Goal: Task Accomplishment & Management: Manage account settings

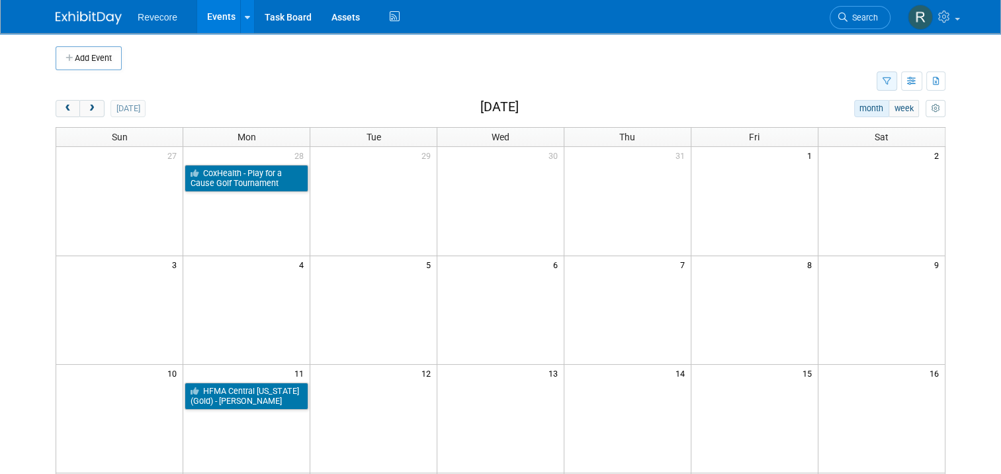
click at [885, 83] on button "button" at bounding box center [887, 80] width 21 height 19
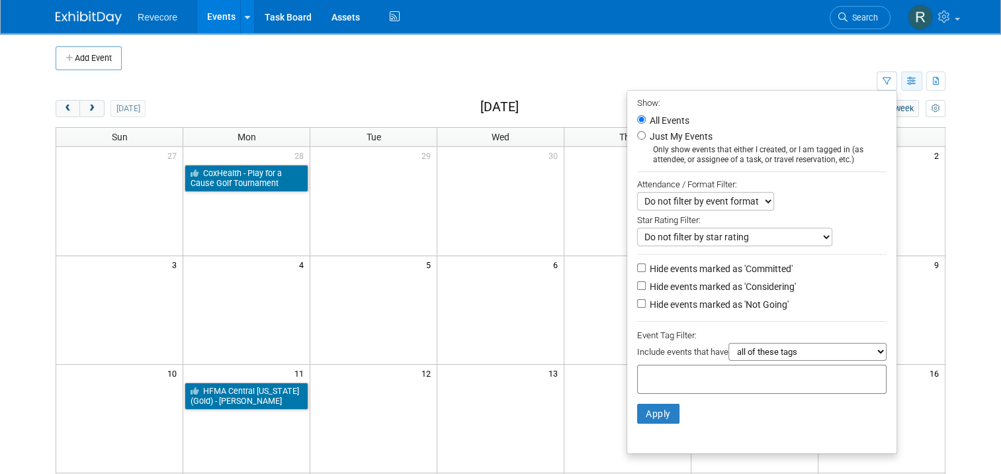
click at [917, 77] on icon "button" at bounding box center [912, 81] width 10 height 9
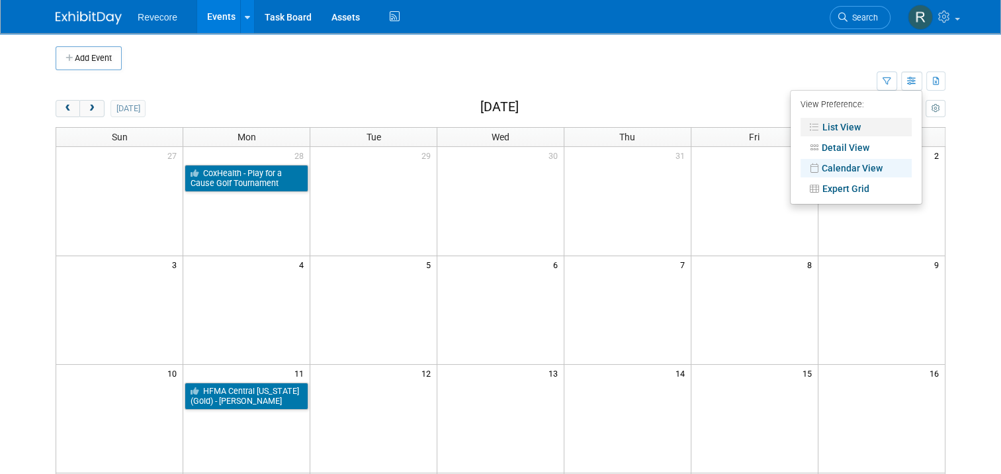
drag, startPoint x: 858, startPoint y: 122, endPoint x: 871, endPoint y: 116, distance: 14.8
click at [858, 122] on link "List View" at bounding box center [856, 127] width 111 height 19
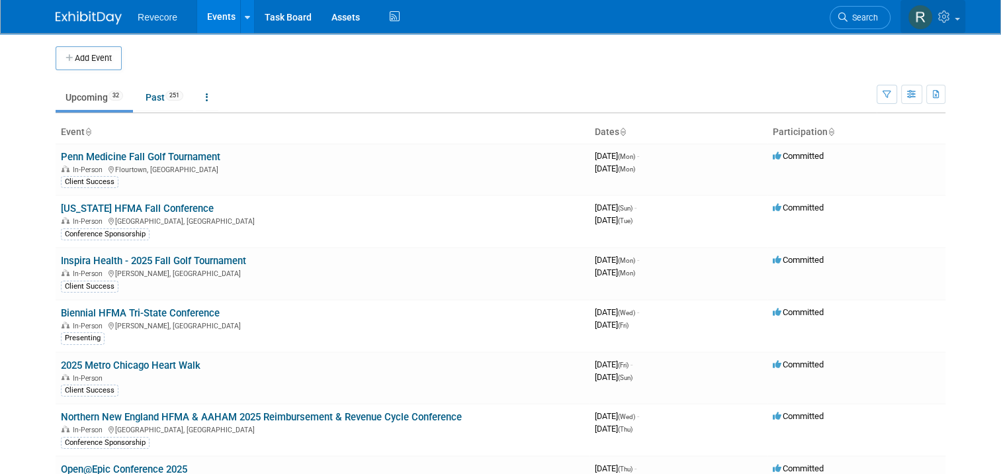
drag, startPoint x: 962, startPoint y: 25, endPoint x: 979, endPoint y: 79, distance: 56.1
click at [963, 26] on link at bounding box center [933, 16] width 65 height 33
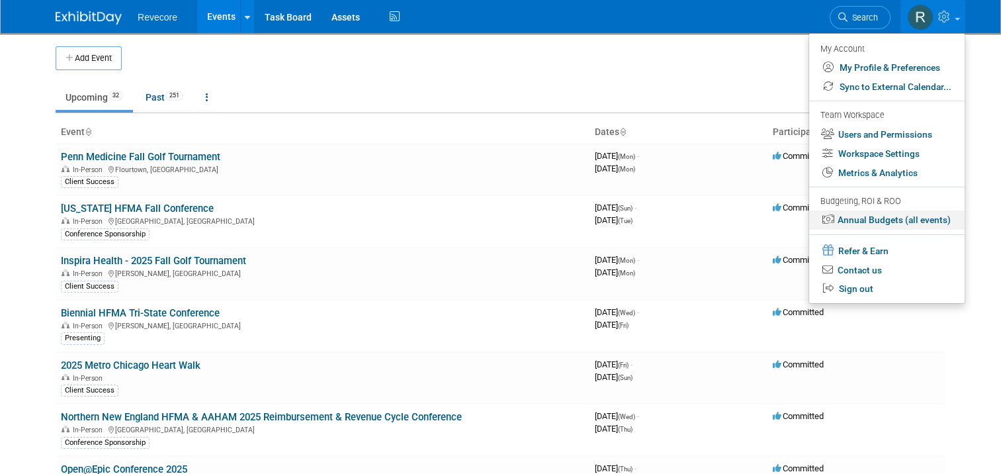
drag, startPoint x: 941, startPoint y: 222, endPoint x: 939, endPoint y: 204, distance: 18.6
click at [941, 222] on link "Annual Budgets (all events)" at bounding box center [887, 219] width 156 height 19
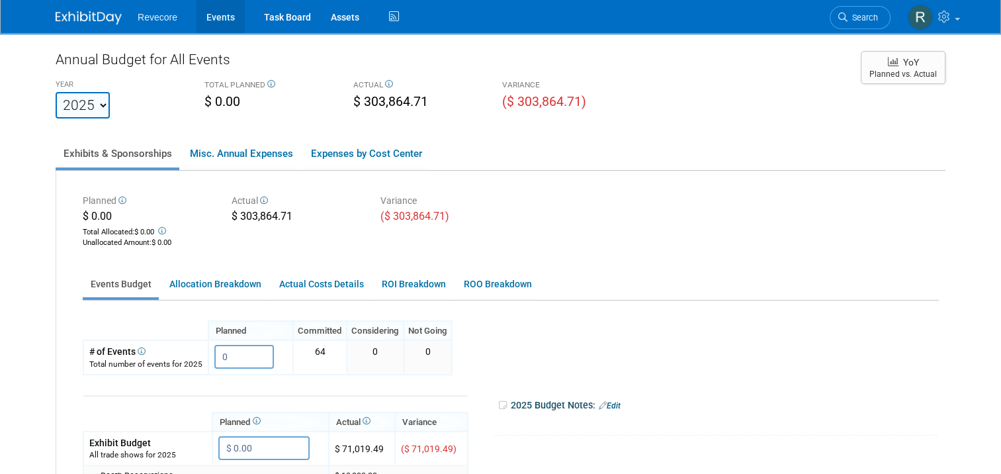
click at [217, 23] on link "Events" at bounding box center [221, 16] width 48 height 33
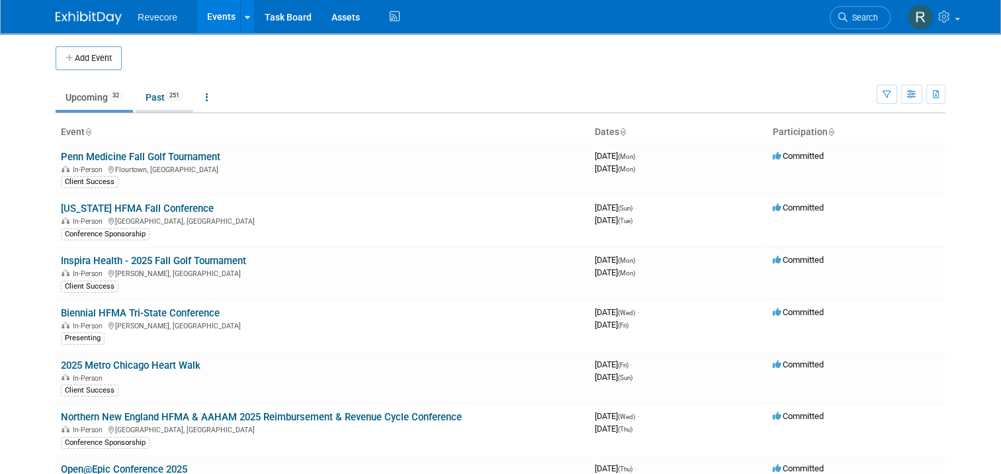
click at [156, 97] on link "Past 251" at bounding box center [165, 97] width 58 height 25
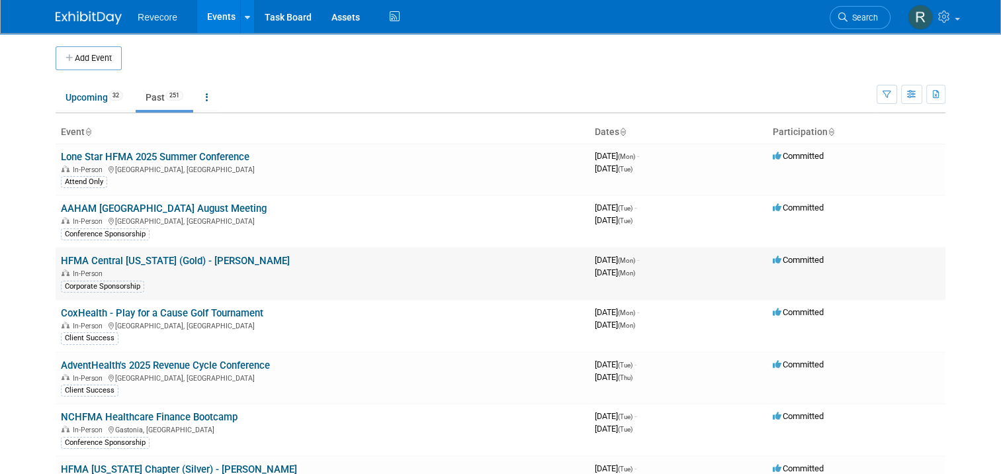
click at [247, 257] on link "HFMA Central Pennsylvania (Gold) - Kayla Howell" at bounding box center [175, 261] width 229 height 12
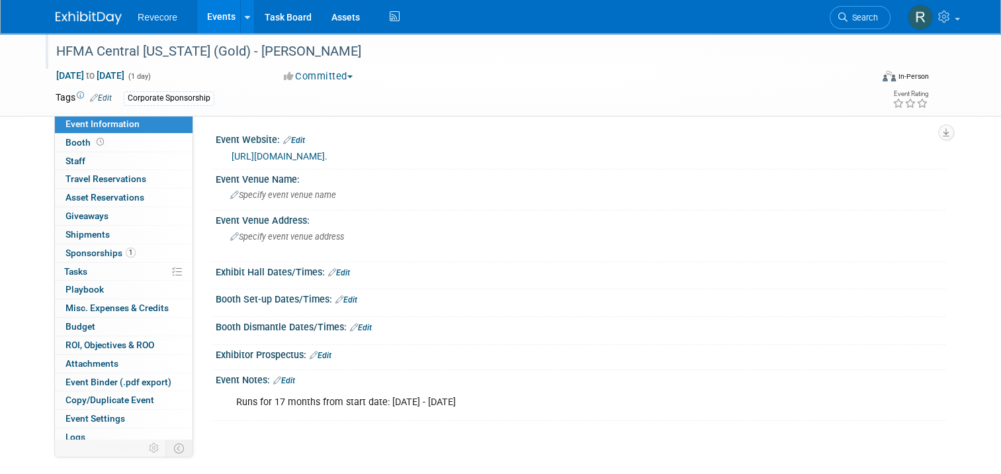
click at [236, 48] on div "HFMA Central [US_STATE] (Gold) - [PERSON_NAME]" at bounding box center [454, 52] width 804 height 24
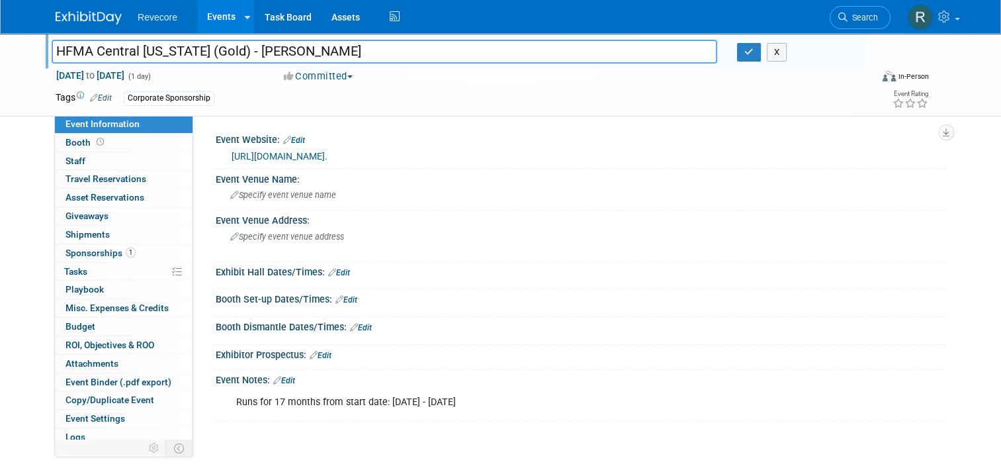
click at [236, 48] on input "HFMA Central Pennsylvania (Gold) - Kayla Howell" at bounding box center [385, 51] width 666 height 23
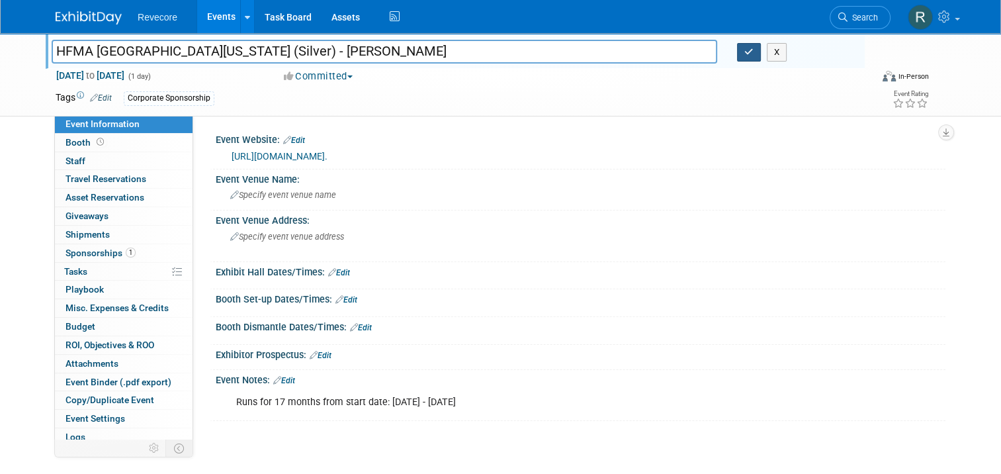
type input "HFMA [GEOGRAPHIC_DATA][US_STATE] (Silver) - [PERSON_NAME]"
click at [749, 50] on icon "button" at bounding box center [749, 52] width 9 height 9
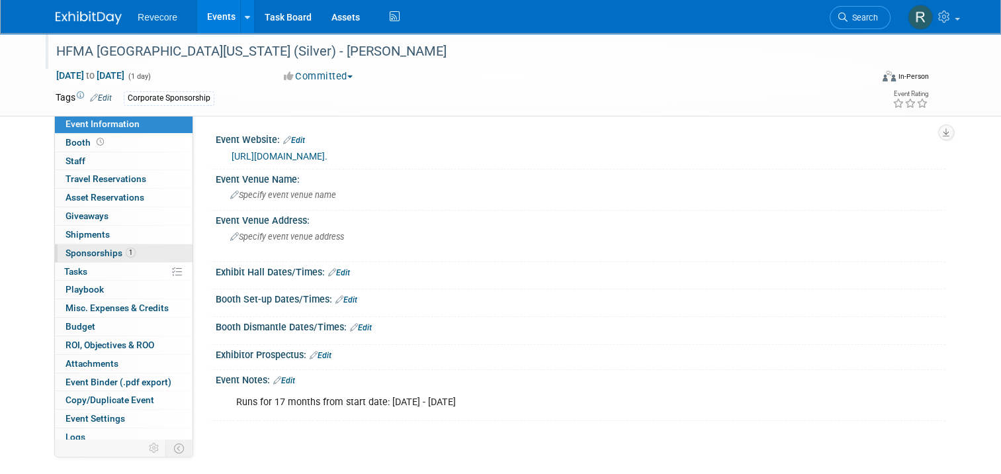
click at [107, 250] on span "Sponsorships 1" at bounding box center [101, 253] width 70 height 11
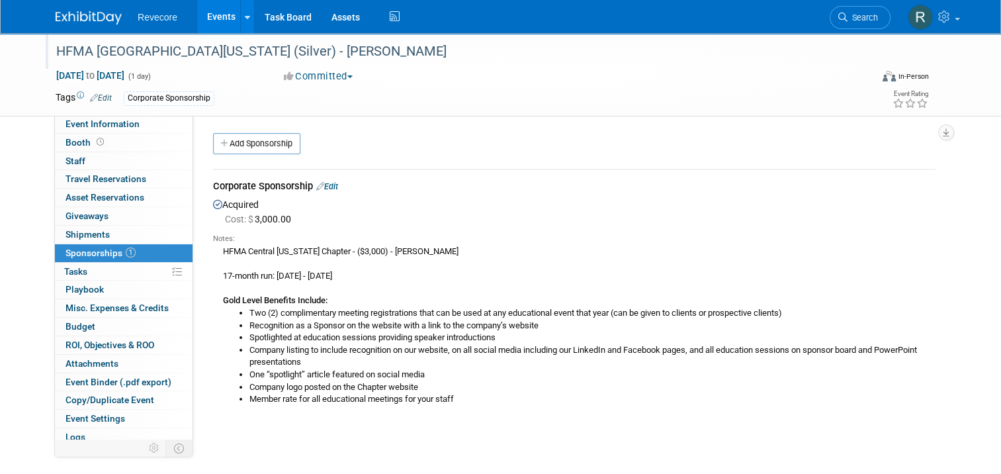
click at [118, 246] on link "1 Sponsorships 1" at bounding box center [124, 253] width 138 height 18
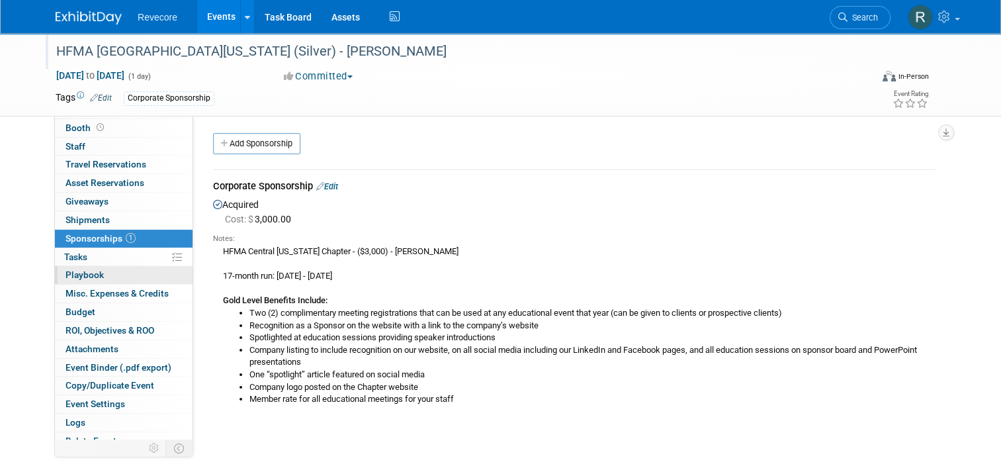
scroll to position [23, 0]
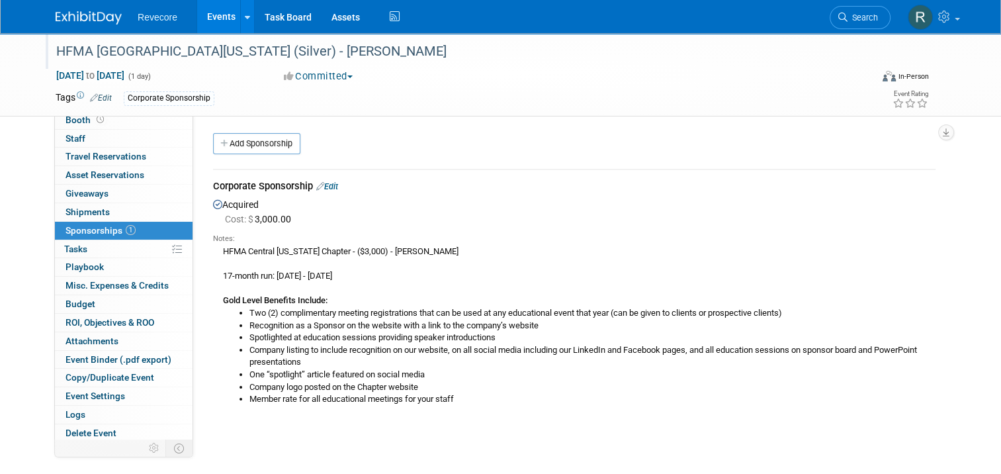
click at [330, 188] on link "Edit" at bounding box center [327, 186] width 22 height 10
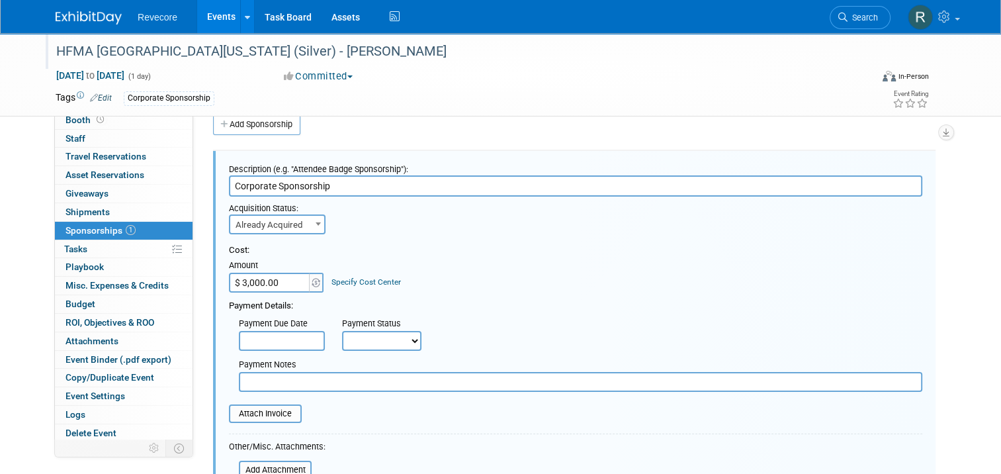
scroll to position [0, 0]
click at [280, 277] on input "$ 3,000.00" at bounding box center [270, 283] width 83 height 20
type input "$ 1,200.00"
click at [472, 275] on div "Cost: Amount $ 1,200.00 Specify Cost Center Cost Center -- Not Specified --" at bounding box center [576, 268] width 694 height 48
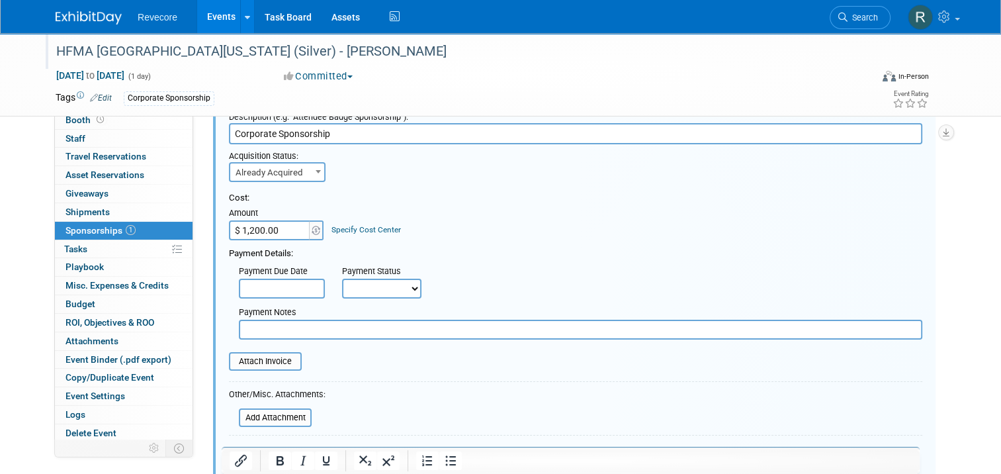
scroll to position [152, 0]
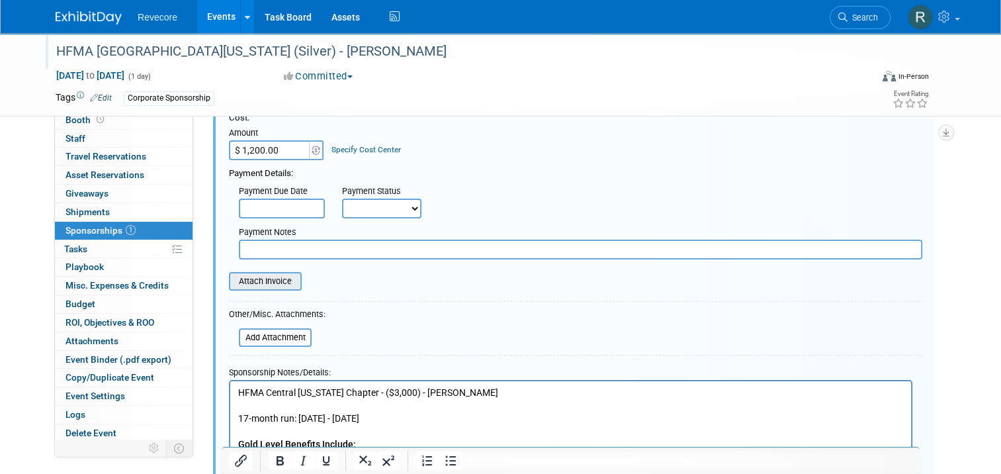
click at [275, 273] on input "file" at bounding box center [222, 281] width 158 height 16
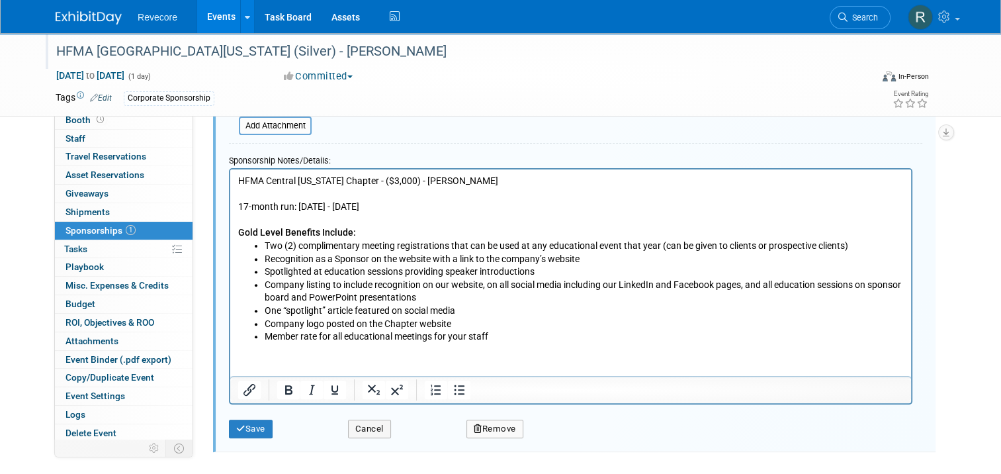
scroll to position [416, 0]
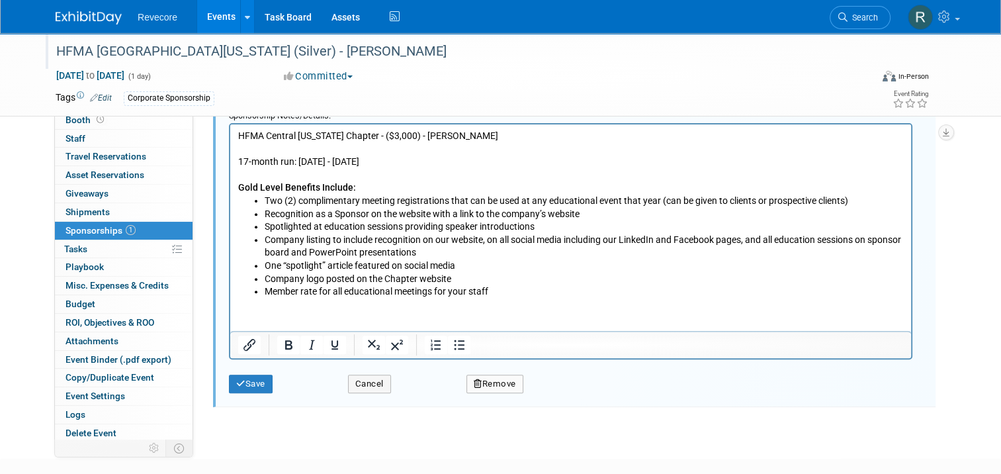
click at [408, 140] on p "HFMA Central Pennsylvania Chapter - ($3,000) - Kayla Howell 17-month run: March…" at bounding box center [571, 161] width 666 height 65
click at [417, 134] on p "HFMA Central Pennsylvania Chapter - ($1,000) - Kayla Howell 17-month run: March…" at bounding box center [571, 161] width 666 height 65
click at [506, 134] on p "HFMA Central Pennsylvania Chapter - ($1,200) - Kayla Howell 17-month run: March…" at bounding box center [571, 161] width 666 height 65
click at [443, 164] on p "HFMA Central Pennsylvania Chapter - ($1,200) - Kayla Howell 17-month run: March…" at bounding box center [571, 161] width 666 height 65
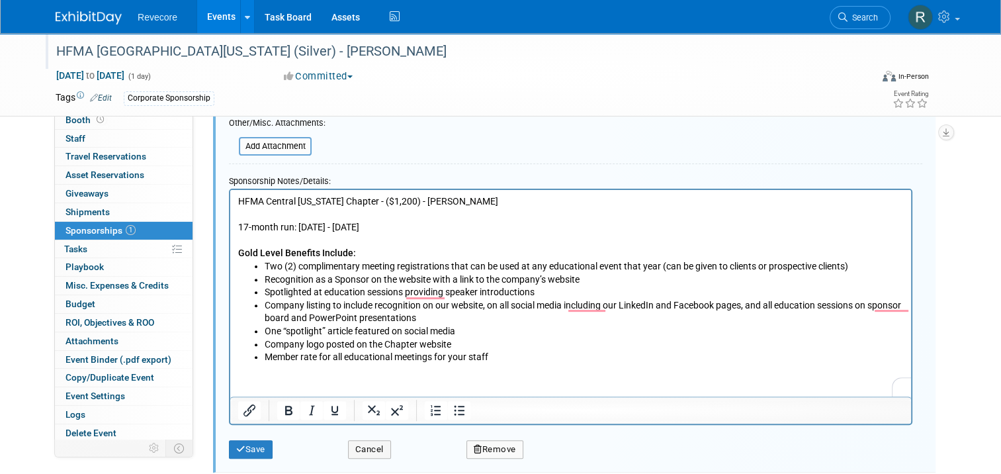
click at [444, 226] on p "HFMA Central Pennsylvania Chapter - ($1,200) - Kayla Howell 17-month run: March…" at bounding box center [571, 227] width 666 height 65
drag, startPoint x: 443, startPoint y: 226, endPoint x: 232, endPoint y: 222, distance: 210.5
click at [232, 222] on html "HFMA Central Pennsylvania Chapter - ($1,200) - Kayla Howell 17-month run: March…" at bounding box center [570, 276] width 681 height 174
click at [322, 229] on p "HFMA Central Pennsylvania Chapter - ($1,200) - Kayla Howell June 1, 2025 throug…" at bounding box center [571, 227] width 666 height 65
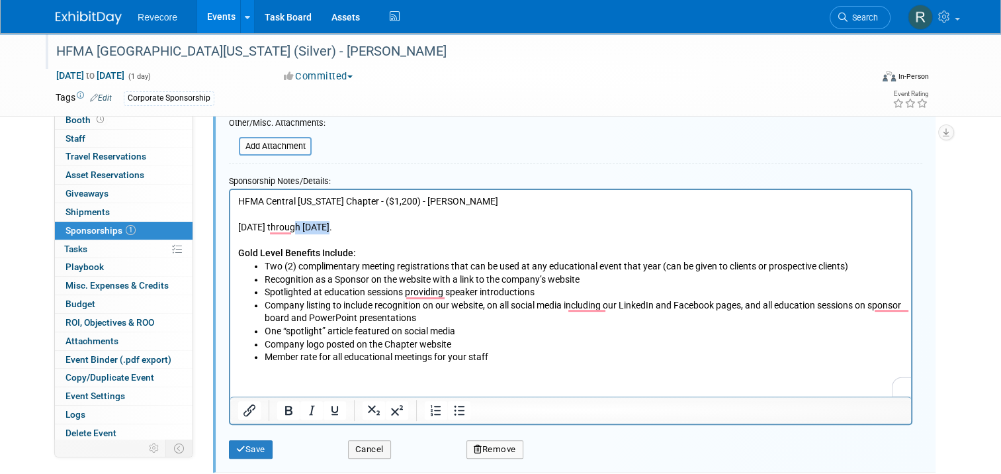
click at [322, 229] on p "HFMA Central Pennsylvania Chapter - ($1,200) - Kayla Howell June 1, 2025 throug…" at bounding box center [571, 227] width 666 height 65
click at [379, 219] on p "HFMA Central Pennsylvania Chapter - ($1,200) - Kayla Howell June 1, 2025 -May 3…" at bounding box center [571, 227] width 666 height 65
click at [371, 224] on p "HFMA Central Pennsylvania Chapter - ($1,200) - Kayla Howell June 1, 2025 -May 3…" at bounding box center [571, 227] width 666 height 65
click at [234, 228] on html "HFMA Central Pennsylvania Chapter - ($1,200) - Kayla Howell June 1, 2025 -May 3…" at bounding box center [570, 276] width 681 height 174
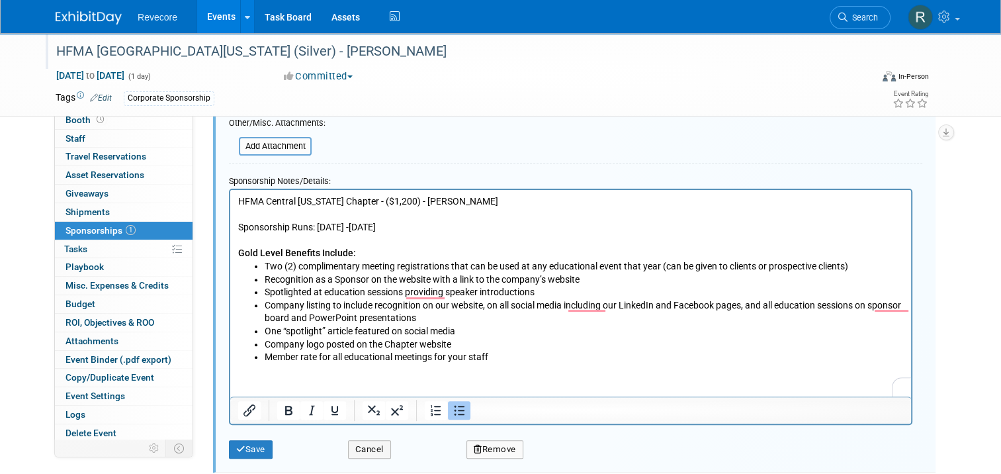
click at [422, 342] on li "Company logo posted on the Chapter website" at bounding box center [584, 344] width 639 height 13
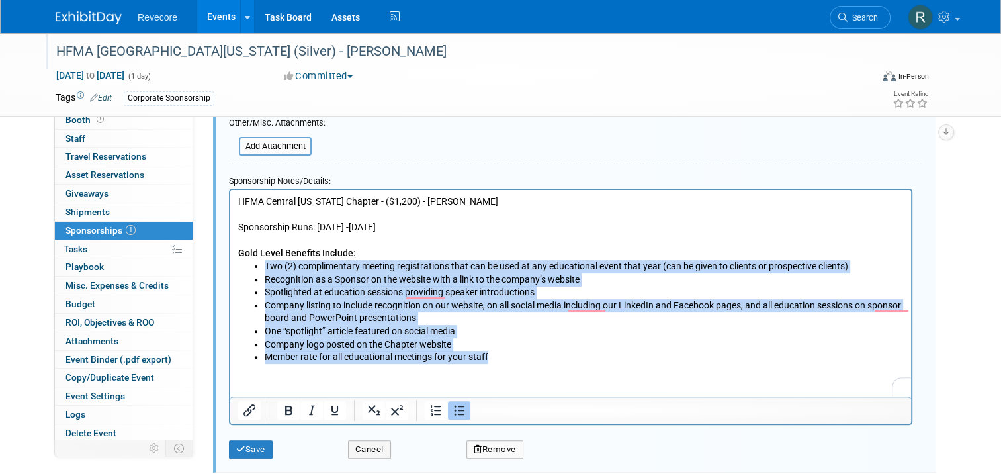
drag, startPoint x: 498, startPoint y: 356, endPoint x: 257, endPoint y: 265, distance: 257.4
click at [257, 265] on ul "Two (2) complimentary meeting registrations that can be used at any educational…" at bounding box center [571, 311] width 666 height 104
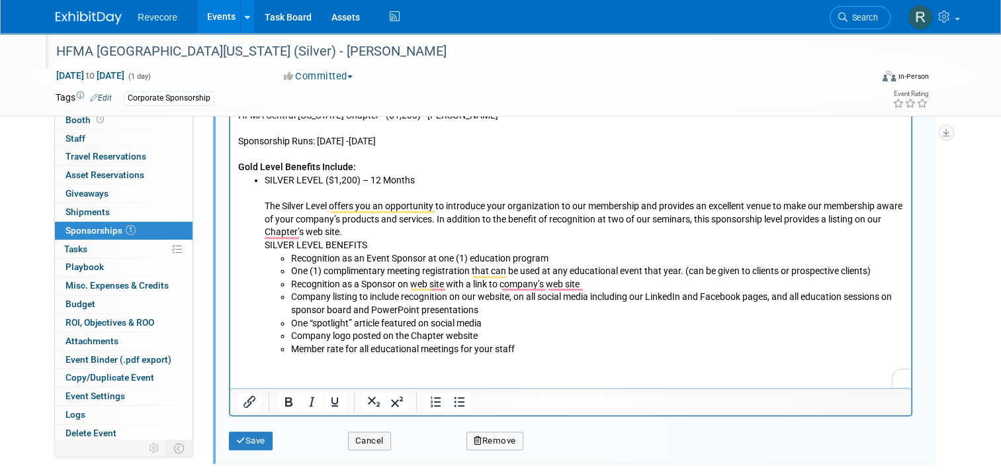
scroll to position [417, 0]
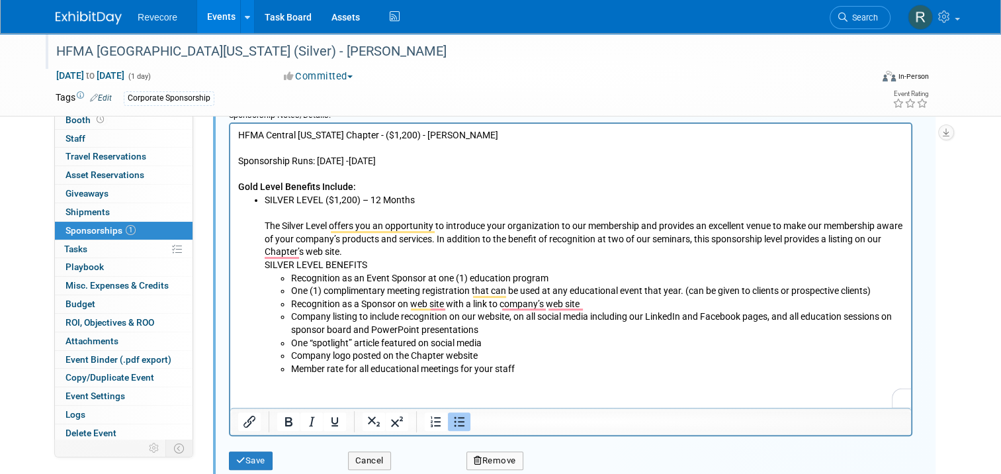
click at [267, 224] on p "The Silver Level offers you an opportunity to introduce your organization to ou…" at bounding box center [584, 238] width 639 height 39
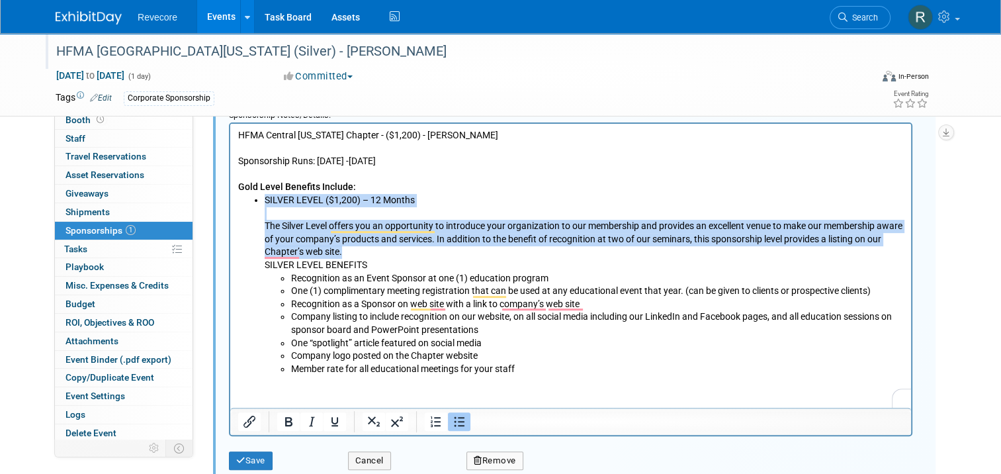
drag, startPoint x: 359, startPoint y: 253, endPoint x: 244, endPoint y: 205, distance: 124.0
click at [244, 205] on ul "SILVER LEVEL ($1,200) – 12 Months The Silver Level offers you an opportunity to…" at bounding box center [571, 283] width 666 height 181
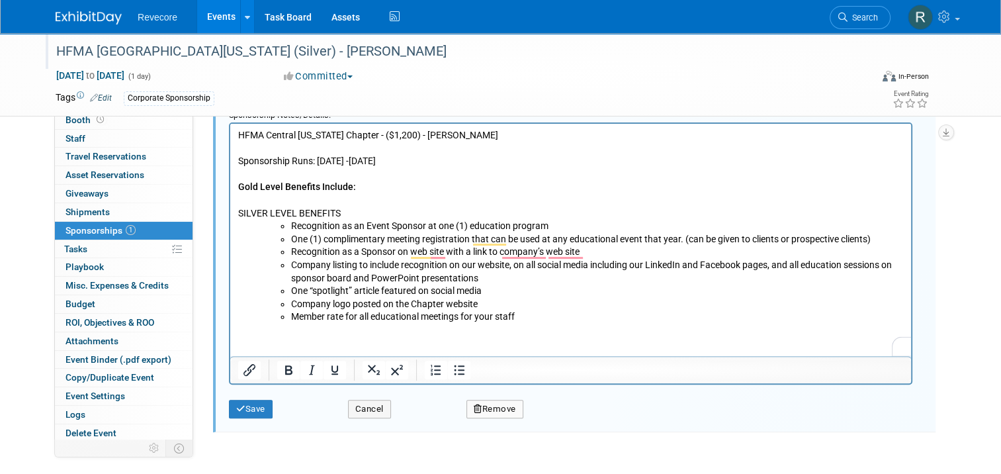
click at [245, 182] on b "Gold Level Benefits Include:" at bounding box center [297, 186] width 118 height 11
drag, startPoint x: 357, startPoint y: 212, endPoint x: 451, endPoint y: 328, distance: 148.2
click at [230, 207] on html "HFMA Central Pennsylvania Chapter - ($1,200) - Kayla Howell Sponsorship Runs: J…" at bounding box center [570, 223] width 681 height 200
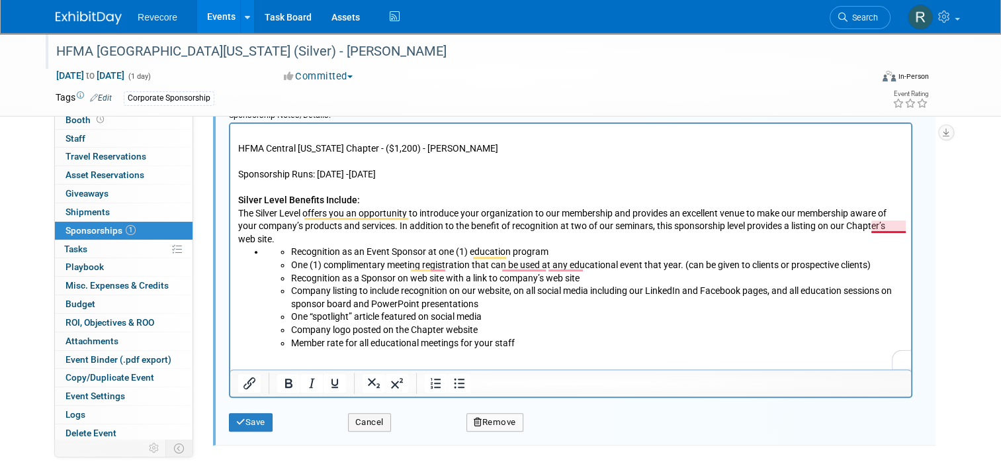
click at [894, 230] on p "The Silver Level offers you an opportunity to introduce your organization to ou…" at bounding box center [571, 226] width 666 height 39
click at [904, 226] on p "The Silver Level offers you an opportunity to introduce your organization to ou…" at bounding box center [571, 226] width 666 height 39
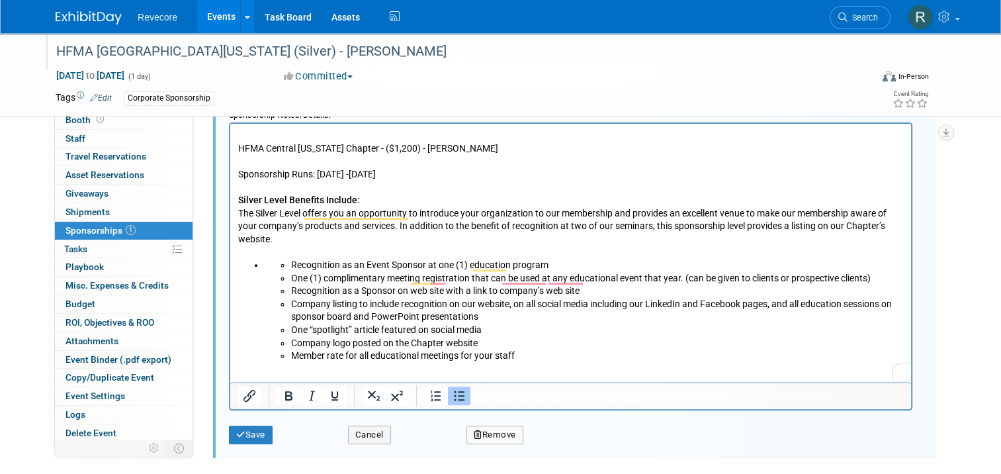
click at [269, 258] on ul "Recognition as an Event Sponsor at one (1) education program One (1) compliment…" at bounding box center [584, 310] width 639 height 104
click at [295, 271] on li "One (1) complimentary meeting registration that can be used at any educational …" at bounding box center [597, 277] width 613 height 13
click at [288, 284] on ul "Recognition as a Sponsor on web site with a link to company’s web site Company …" at bounding box center [584, 323] width 639 height 78
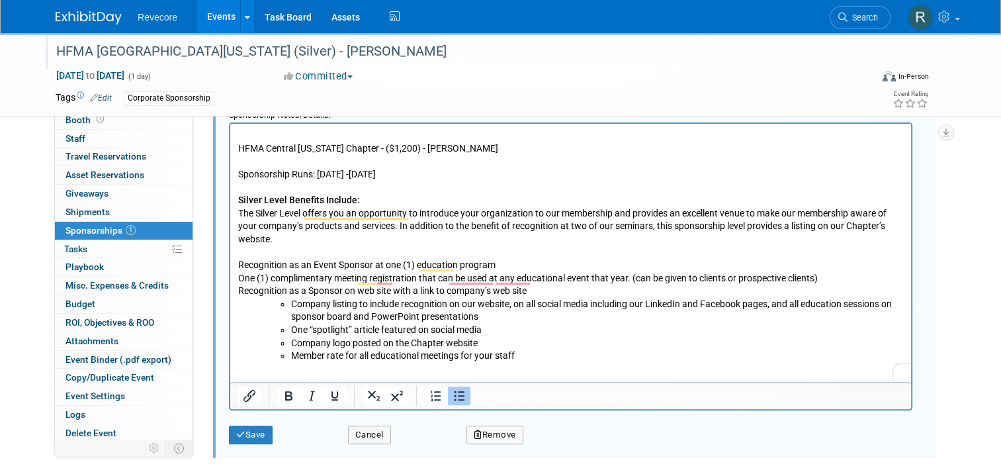
click at [289, 297] on ul "Company listing to include recognition on our website, on all social media incl…" at bounding box center [584, 329] width 639 height 65
click at [289, 323] on ul "One “spotlight” article featured on social media Company logo posted on the Cha…" at bounding box center [584, 342] width 639 height 39
click at [289, 336] on ul "Company logo posted on the Chapter website Member rate for all educational meet…" at bounding box center [584, 349] width 639 height 26
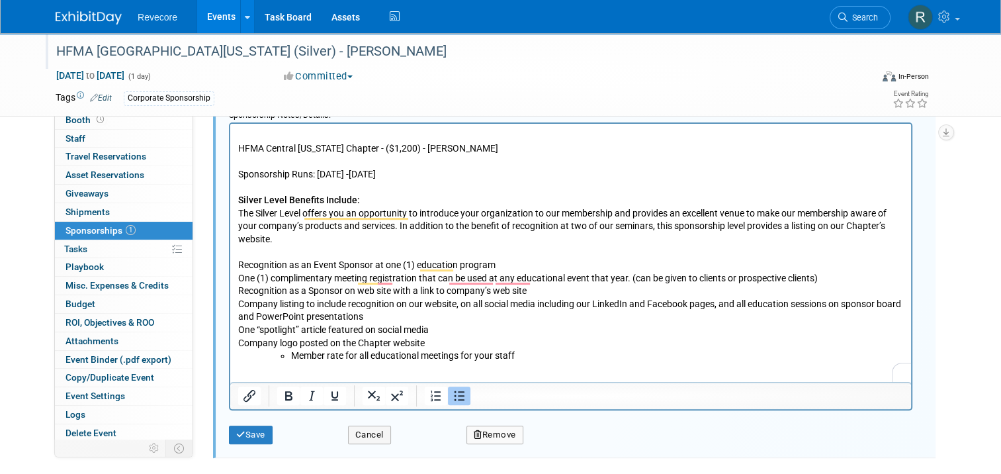
click at [293, 349] on li "Member rate for all educational meetings for your staff" at bounding box center [597, 355] width 613 height 13
drag, startPoint x: 501, startPoint y: 354, endPoint x: 254, endPoint y: 259, distance: 265.3
click at [254, 259] on html "HFMA Central Pennsylvania Chapter - ($1,200) - Kayla Howell Sponsorship Runs: J…" at bounding box center [570, 242] width 681 height 239
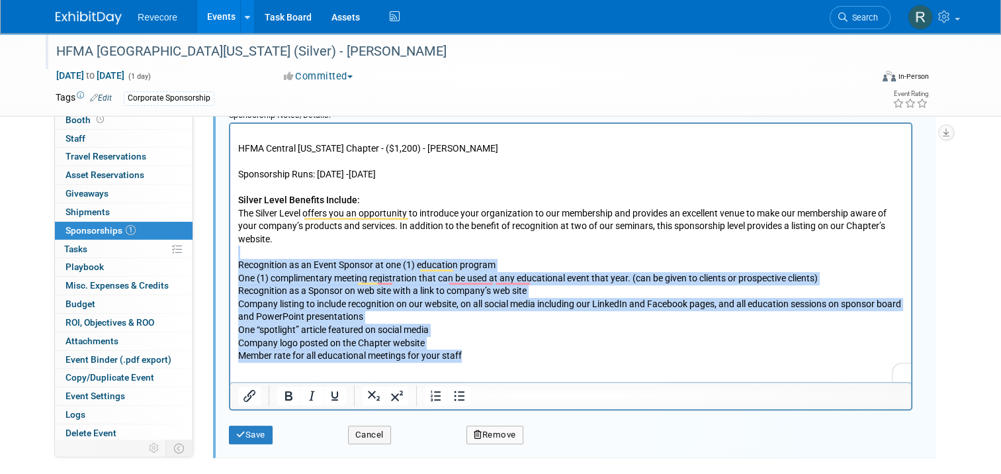
drag, startPoint x: 246, startPoint y: 244, endPoint x: 483, endPoint y: 365, distance: 266.1
click at [483, 362] on html "HFMA Central Pennsylvania Chapter - ($1,200) - Kayla Howell Sponsorship Runs: J…" at bounding box center [570, 242] width 681 height 239
click at [458, 396] on icon "Bullet list" at bounding box center [459, 396] width 16 height 16
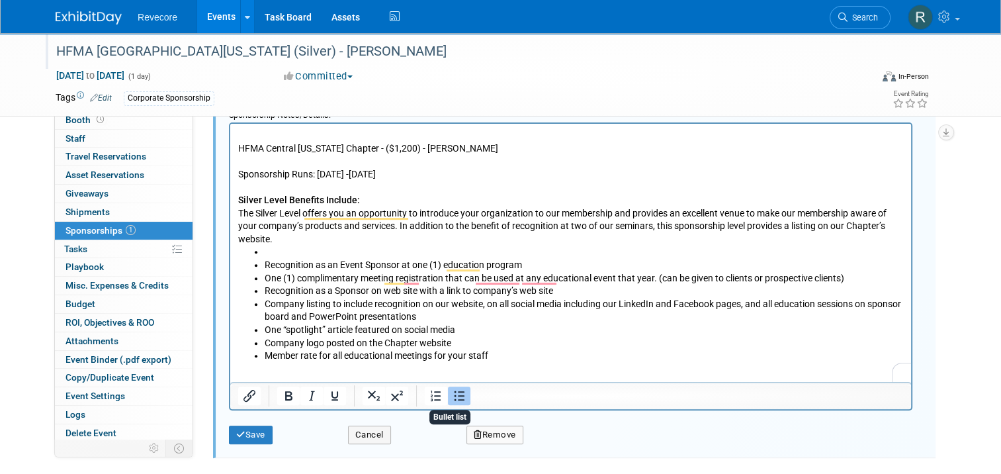
click at [521, 349] on li "Member rate for all educational meetings for your staff" at bounding box center [584, 355] width 639 height 13
click at [281, 245] on li "To enrich screen reader interactions, please activate Accessibility in Grammarl…" at bounding box center [584, 251] width 639 height 13
click at [257, 431] on button "Save" at bounding box center [251, 435] width 44 height 19
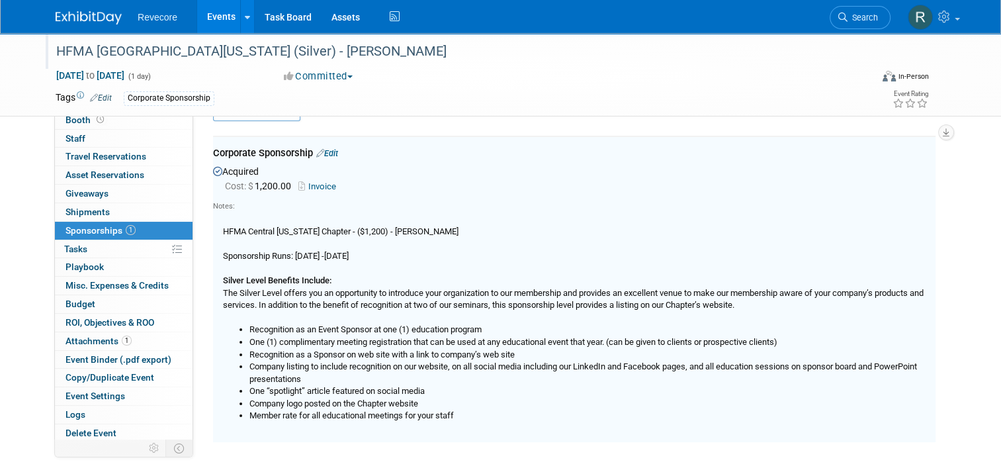
scroll to position [19, 0]
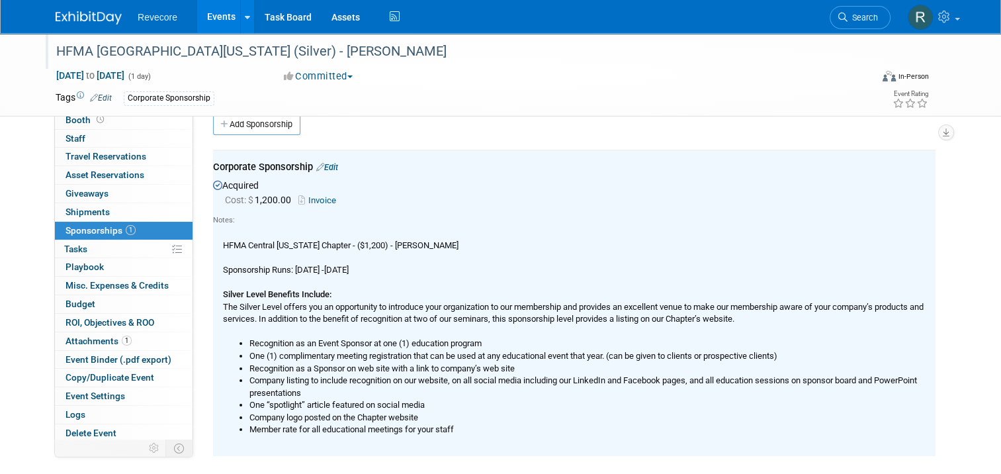
click at [275, 246] on div "HFMA Central Pennsylvania Chapter - ($1,200) - Kayla Howell Sponsorship Runs: J…" at bounding box center [574, 331] width 723 height 210
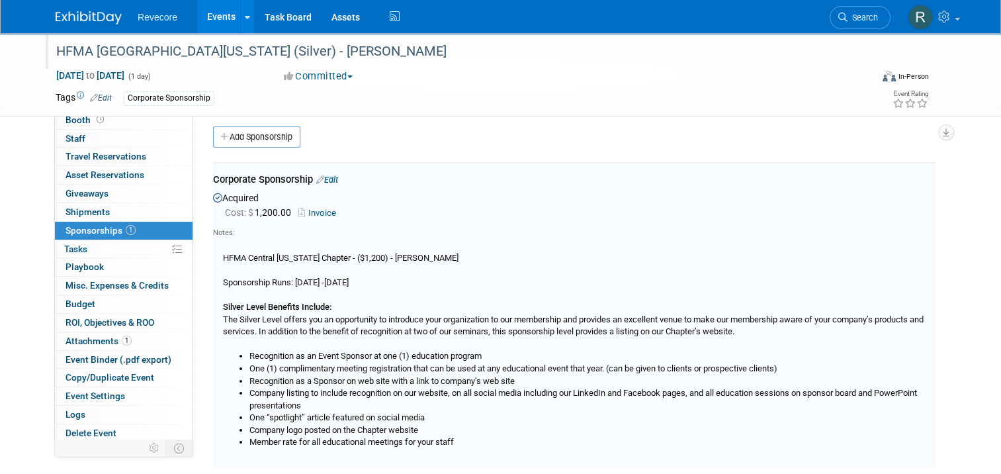
scroll to position [0, 0]
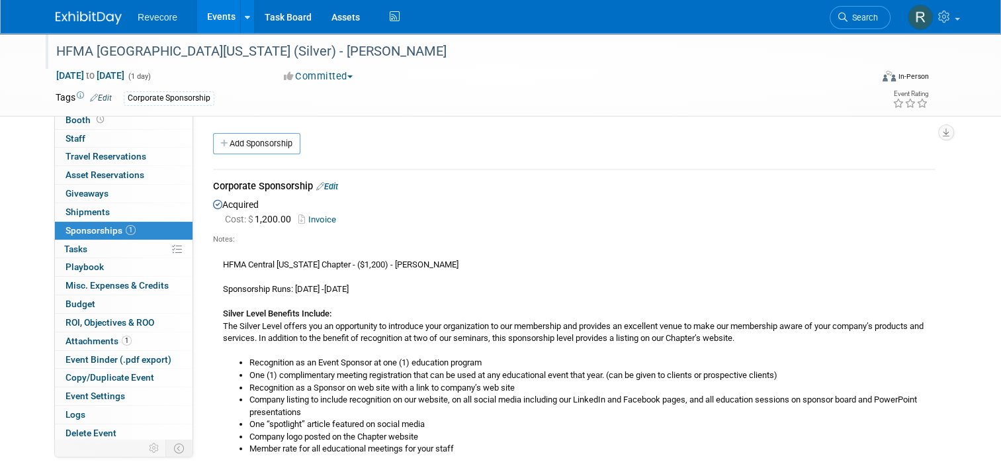
click at [212, 13] on link "Events" at bounding box center [221, 16] width 48 height 33
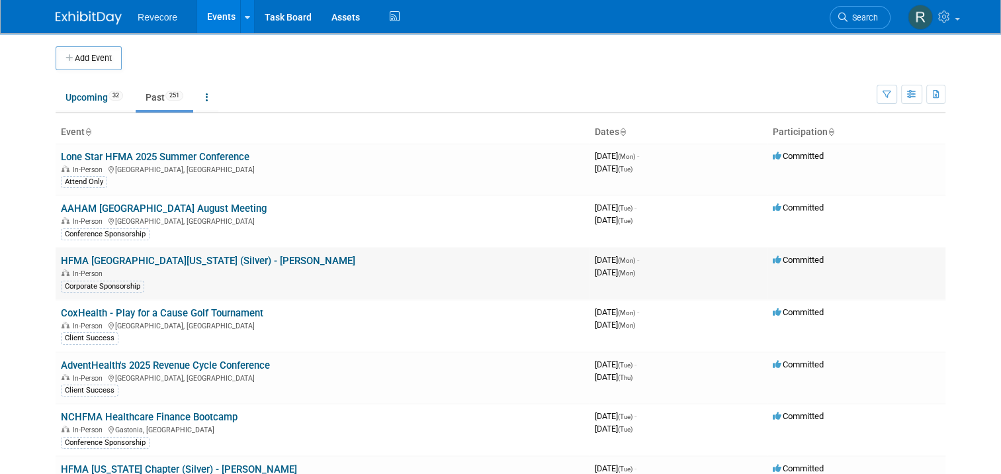
click at [196, 265] on link "HFMA [GEOGRAPHIC_DATA][US_STATE] (Silver) - [PERSON_NAME]" at bounding box center [208, 261] width 295 height 12
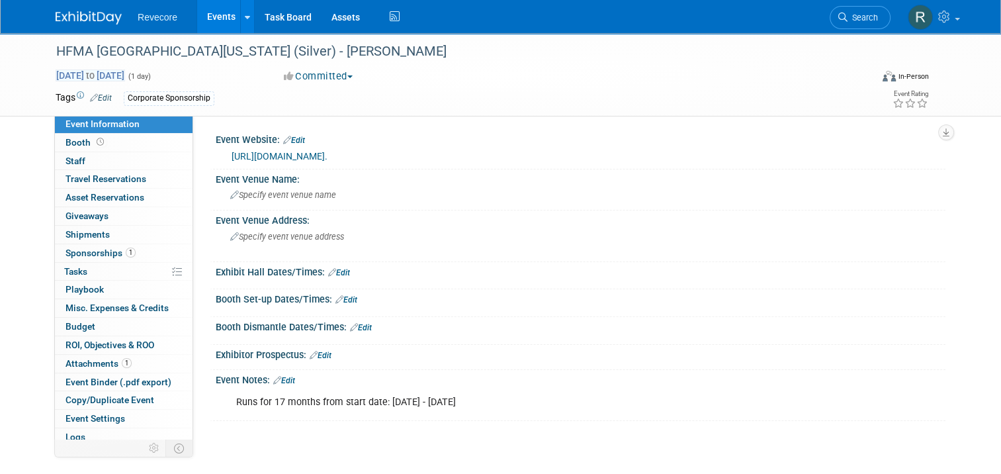
click at [125, 74] on span "Aug 11, 2025 to Aug 11, 2025" at bounding box center [90, 75] width 69 height 12
type input "Aug 11, 2025"
select select "7"
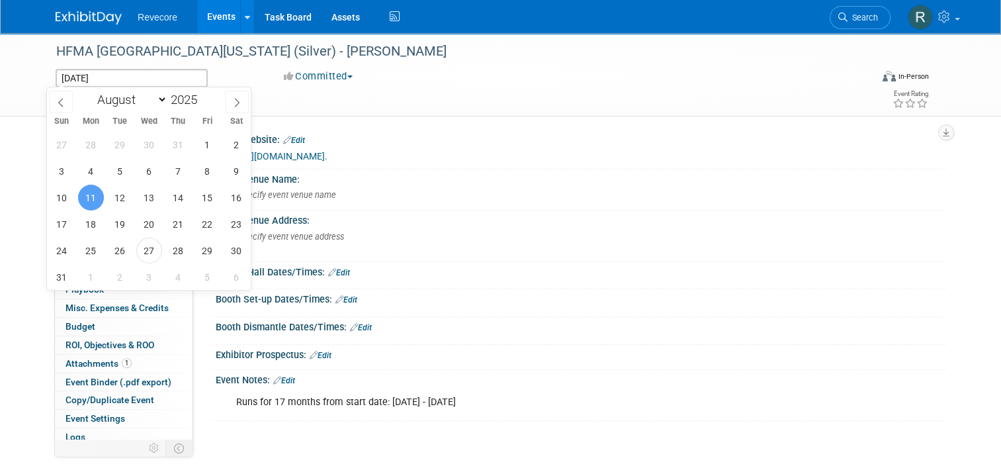
click at [218, 24] on link "Events" at bounding box center [221, 16] width 48 height 33
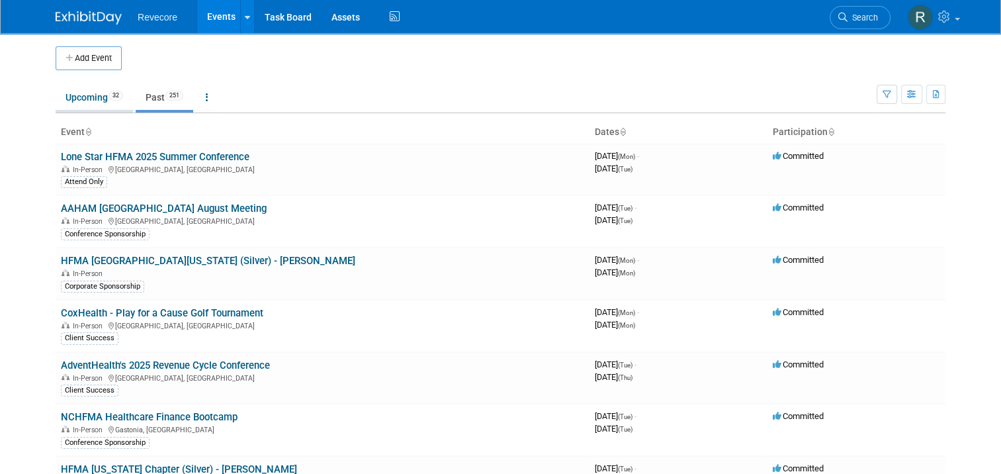
click at [75, 111] on li "Upcoming 32" at bounding box center [94, 99] width 77 height 28
click at [99, 104] on link "Upcoming 32" at bounding box center [94, 97] width 77 height 25
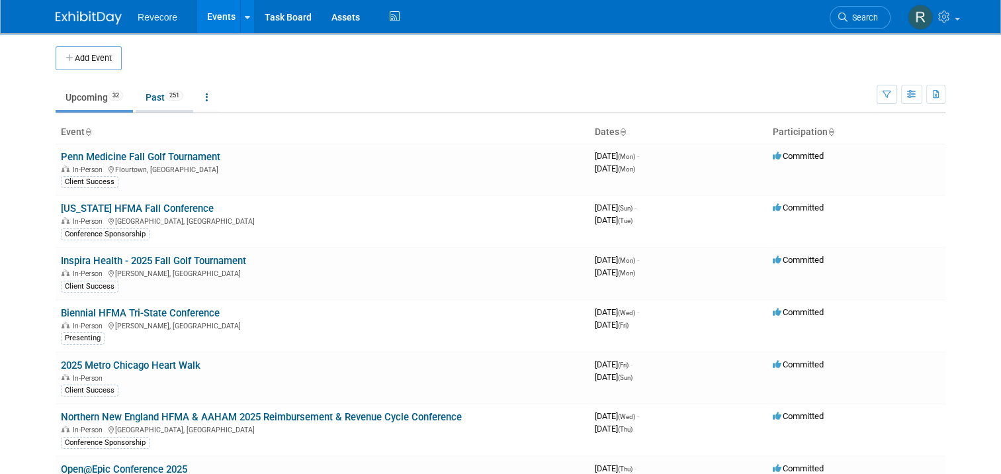
click at [169, 99] on span "251" at bounding box center [174, 96] width 18 height 10
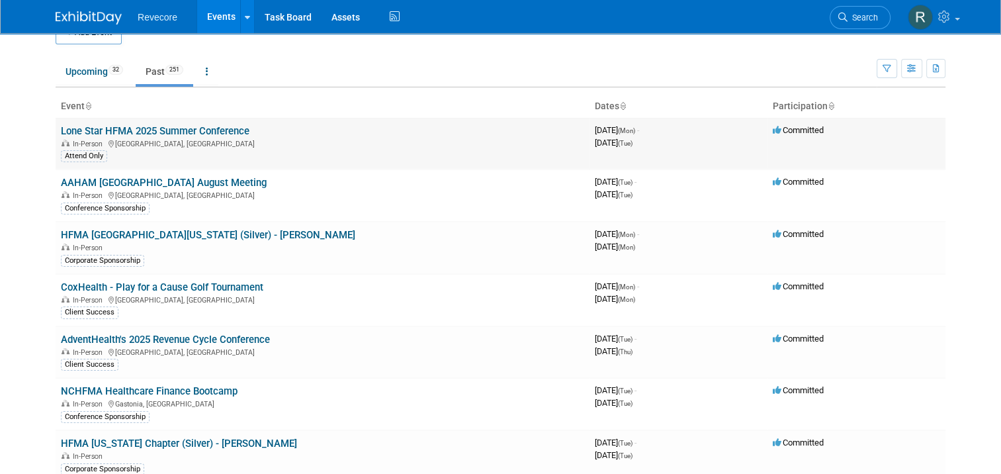
scroll to position [66, 0]
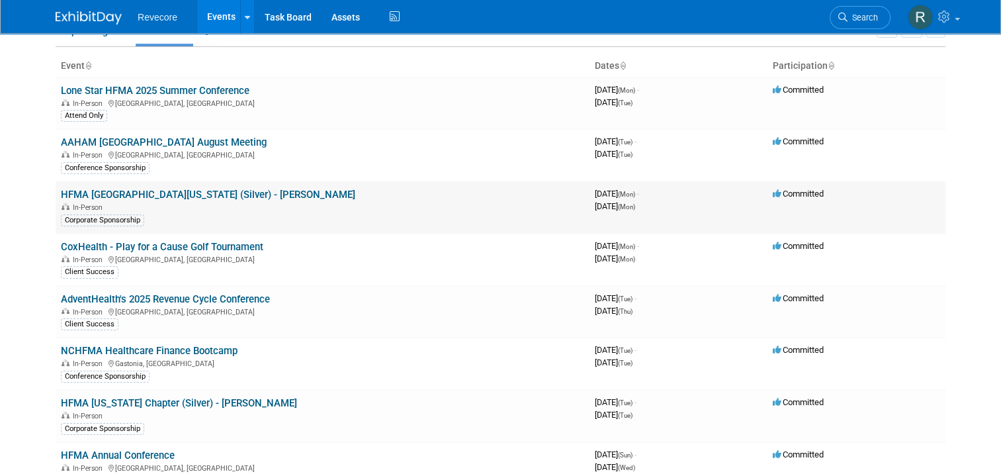
click at [208, 195] on link "HFMA [GEOGRAPHIC_DATA][US_STATE] (Silver) - [PERSON_NAME]" at bounding box center [208, 195] width 295 height 12
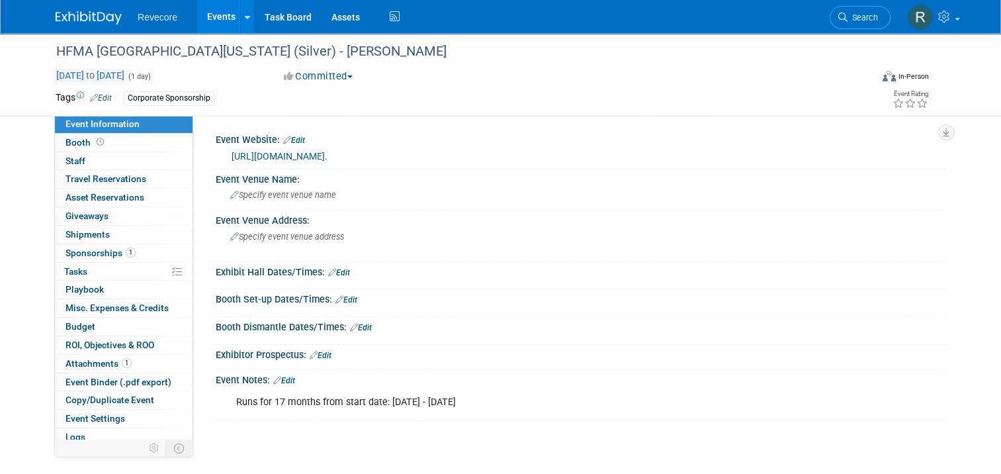
click at [125, 73] on span "Aug 11, 2025 to Aug 11, 2025" at bounding box center [90, 75] width 69 height 12
type input "Aug 11, 2025"
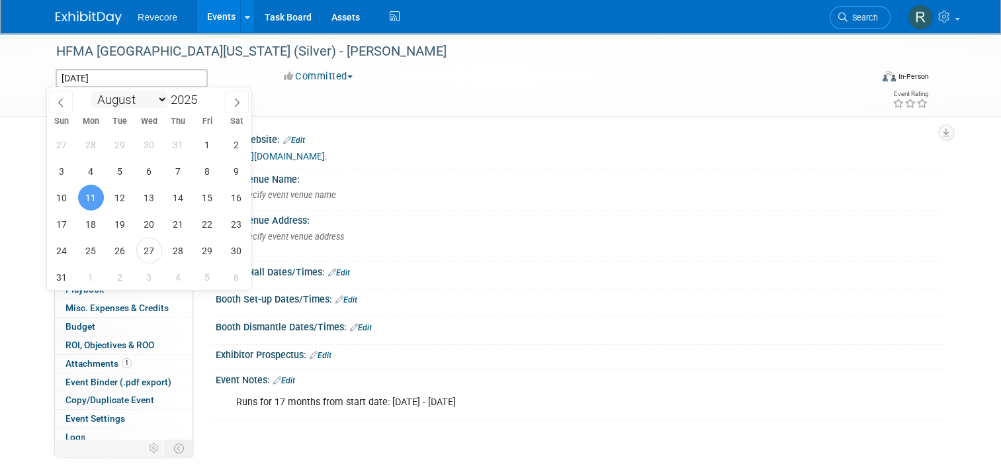
click at [162, 99] on select "January February March April May June July August September October November De…" at bounding box center [129, 99] width 76 height 17
select select "11"
click at [91, 91] on select "January February March April May June July August September October November De…" at bounding box center [129, 99] width 76 height 17
click at [148, 250] on span "31" at bounding box center [149, 251] width 26 height 26
type input "Dec 31, 2025"
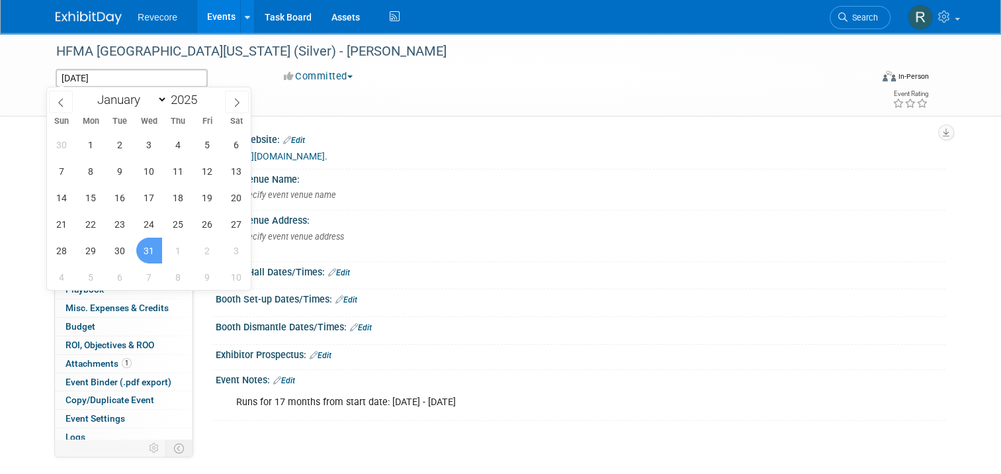
click at [148, 250] on span "31" at bounding box center [149, 251] width 26 height 26
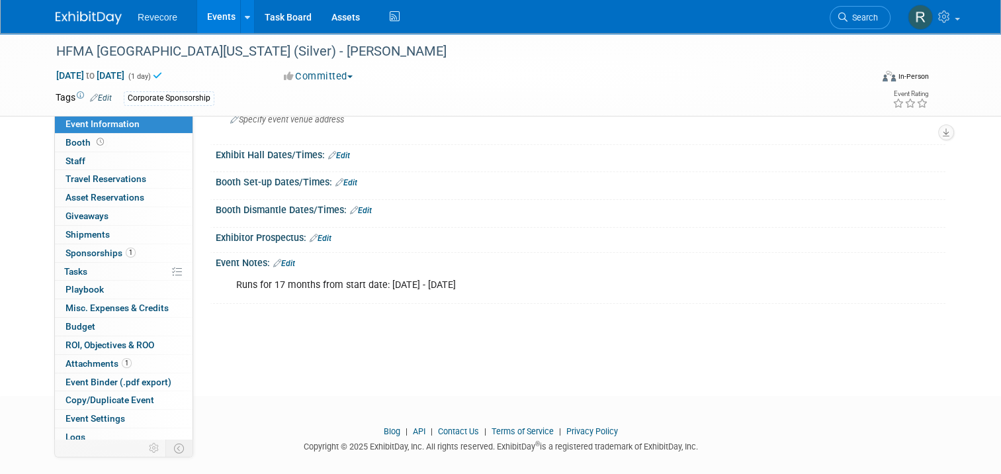
scroll to position [132, 0]
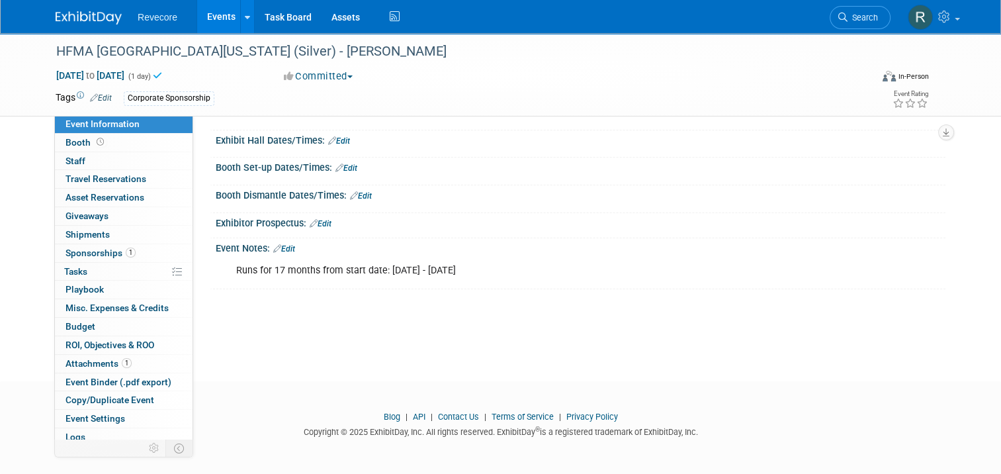
click at [511, 281] on div "Runs for 17 months from start date: March 11, 2024 - August 11/2025" at bounding box center [515, 270] width 577 height 26
click at [103, 241] on link "0 Shipments 0" at bounding box center [124, 235] width 138 height 18
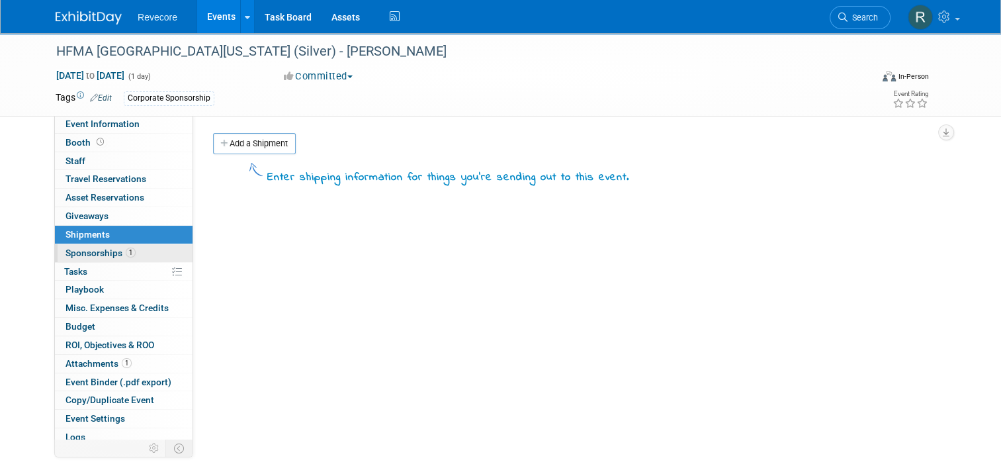
click at [126, 248] on span "1" at bounding box center [131, 253] width 10 height 10
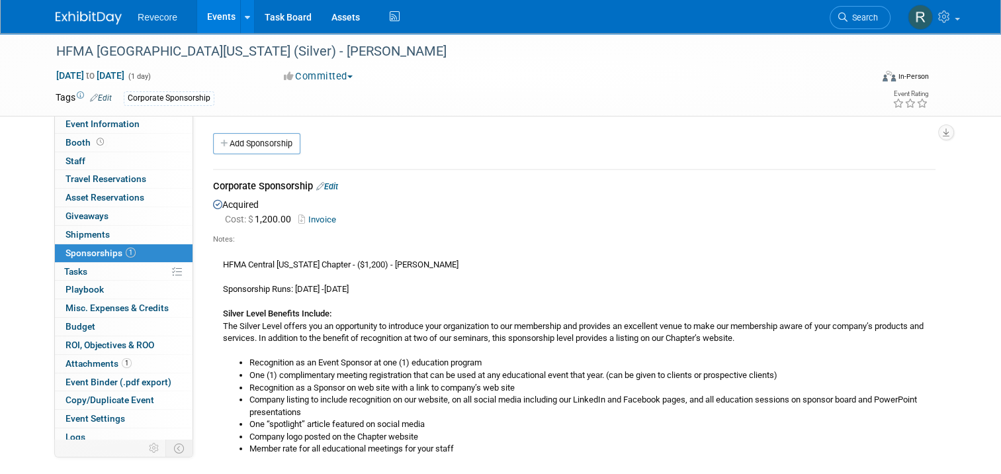
drag, startPoint x: 402, startPoint y: 285, endPoint x: 213, endPoint y: 288, distance: 188.7
click at [213, 288] on div "HFMA Central Pennsylvania Chapter - ($1,200) - Kayla Howell Sponsorship Runs: J…" at bounding box center [574, 350] width 723 height 210
copy div "Sponsorship Runs: June 1, 2025 -May 31, 2026"
click at [137, 134] on link "Booth" at bounding box center [124, 143] width 138 height 18
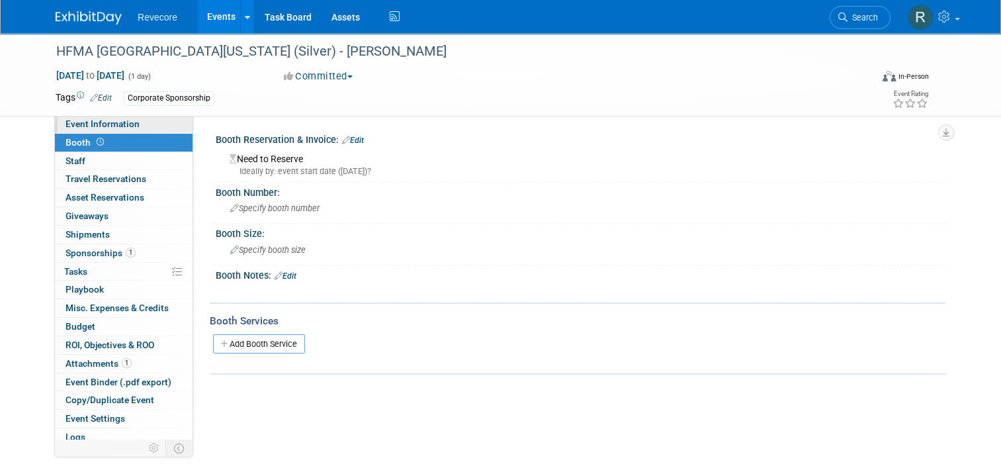
click at [148, 124] on link "Event Information" at bounding box center [124, 124] width 138 height 18
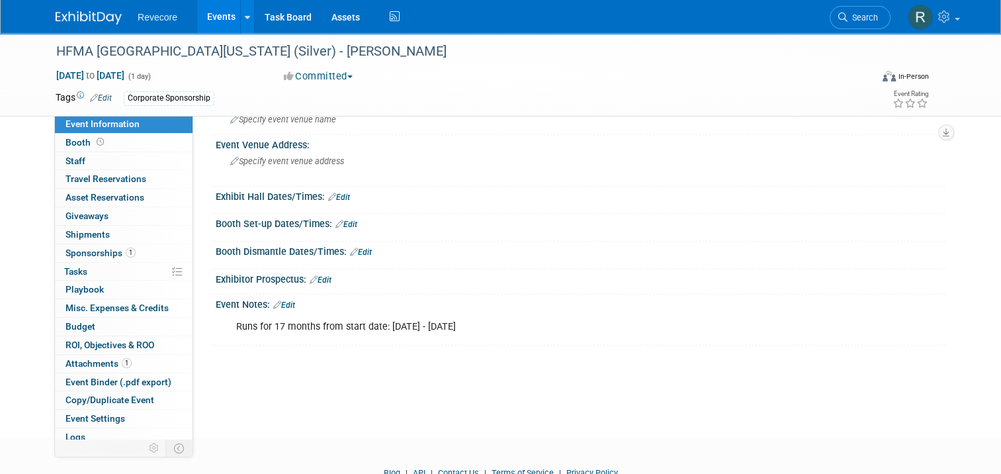
scroll to position [132, 0]
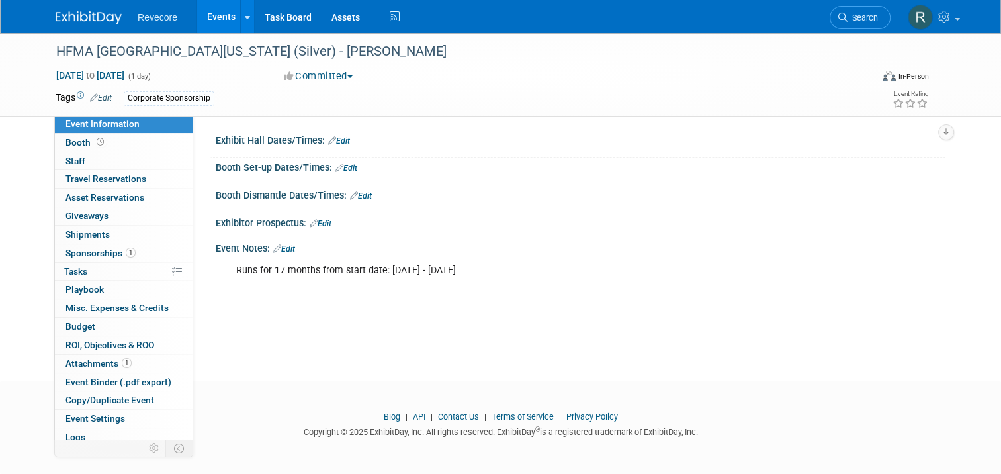
click at [281, 254] on link "Edit" at bounding box center [284, 248] width 22 height 9
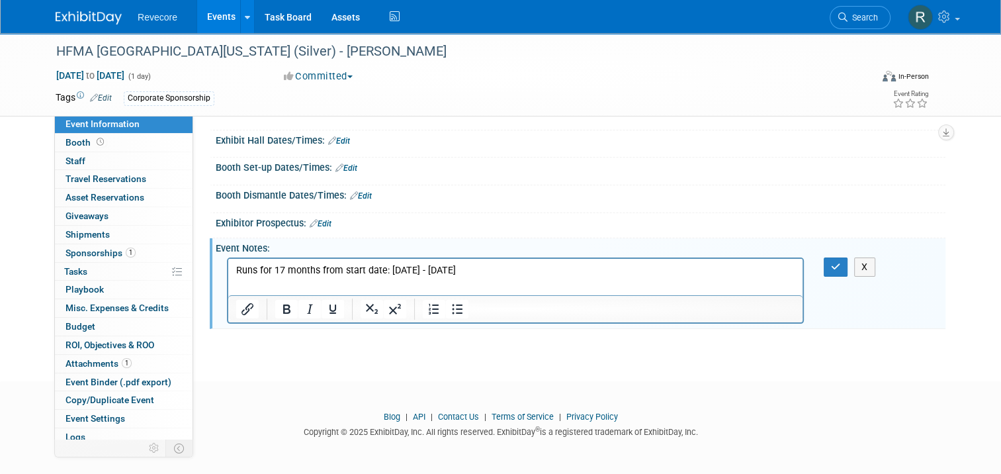
scroll to position [0, 0]
click at [322, 274] on p "Runs for 17 months from start date: March 11, 2024 - August 11/2025" at bounding box center [515, 269] width 559 height 13
click at [323, 274] on p "Runs for 17 months from start date: March 11, 2024 - August 11/2025" at bounding box center [515, 269] width 559 height 13
click at [575, 270] on p "Sponsorship Runs: June 1, 2025 -May 31, 2026" at bounding box center [515, 269] width 559 height 13
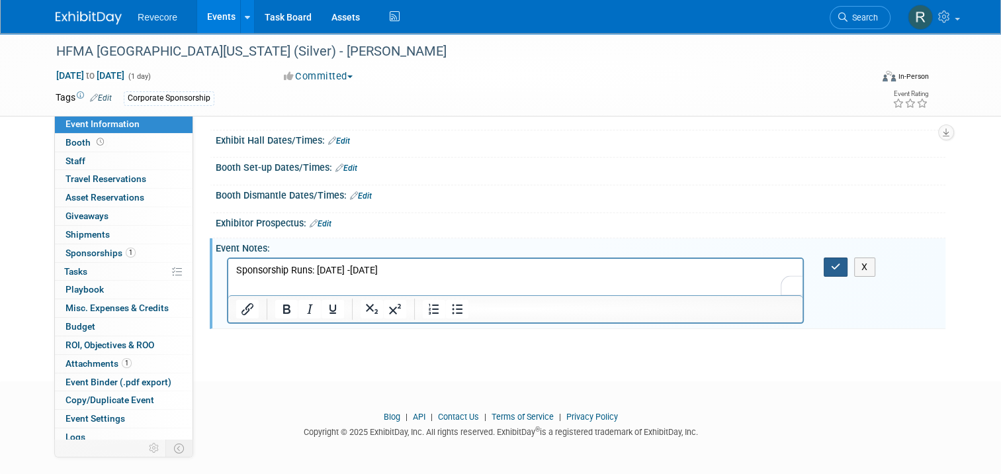
click at [837, 277] on button "button" at bounding box center [836, 266] width 24 height 19
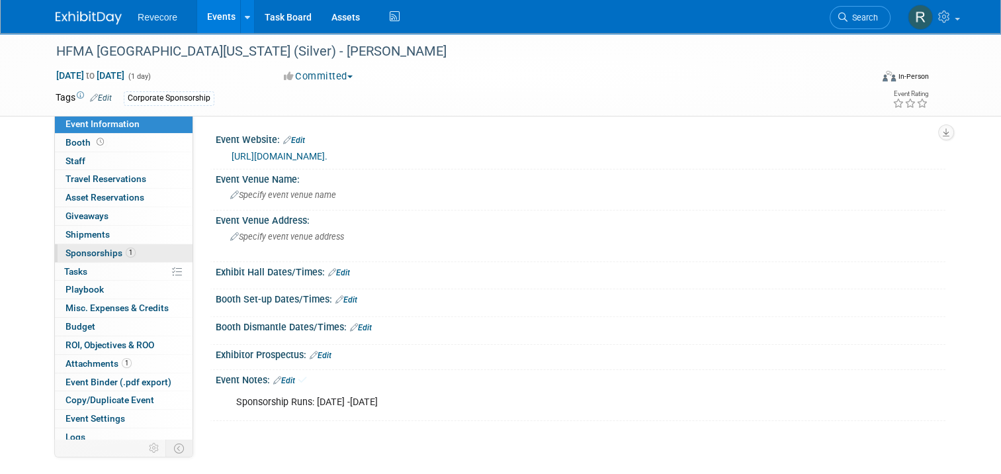
click at [119, 257] on span "Sponsorships 1" at bounding box center [101, 253] width 70 height 11
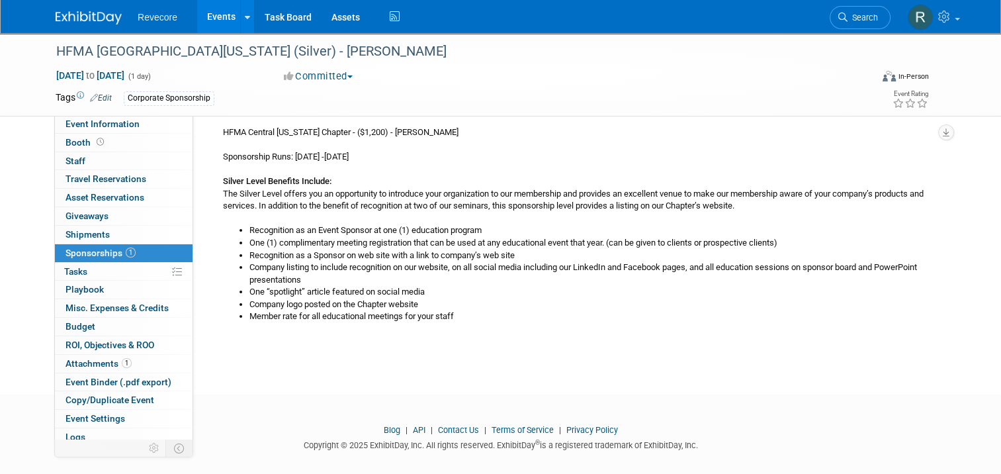
scroll to position [145, 0]
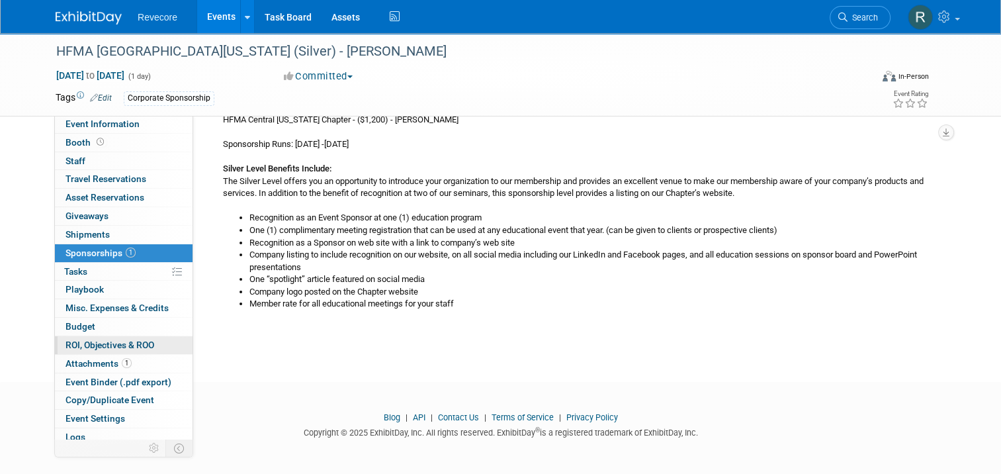
click at [126, 352] on link "0 ROI, Objectives & ROO 0" at bounding box center [124, 345] width 138 height 18
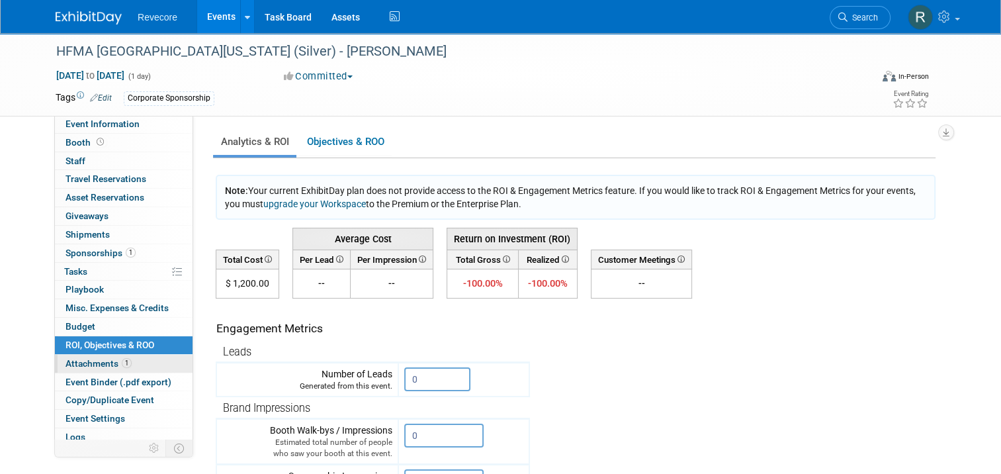
click at [128, 360] on link "1 Attachments 1" at bounding box center [124, 364] width 138 height 18
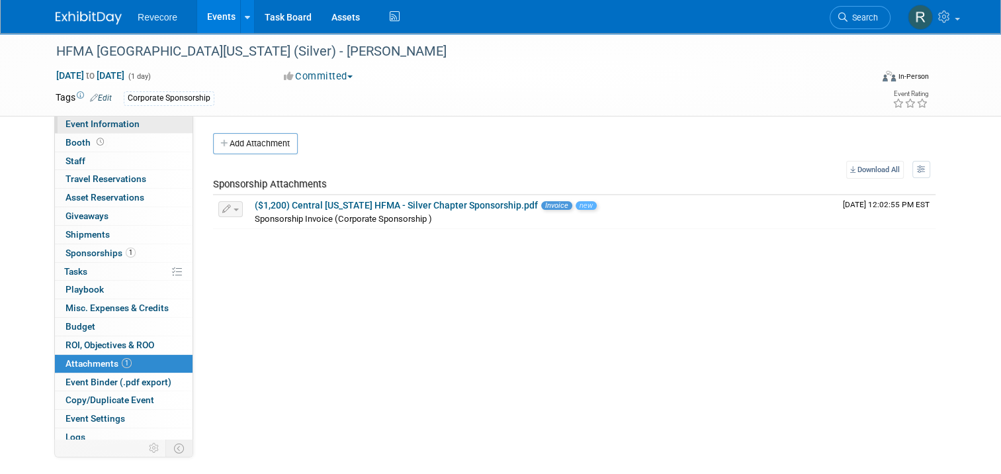
click at [124, 123] on span "Event Information" at bounding box center [103, 123] width 74 height 11
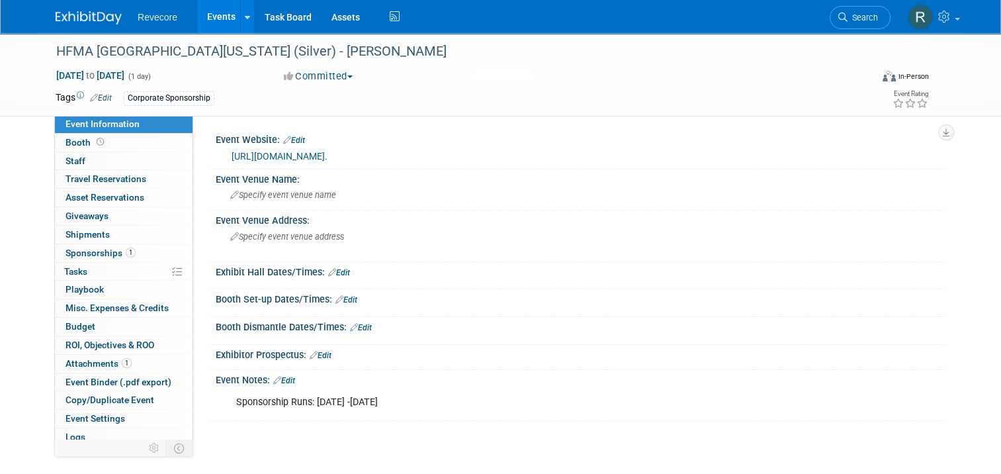
click at [203, 19] on link "Events" at bounding box center [221, 16] width 48 height 33
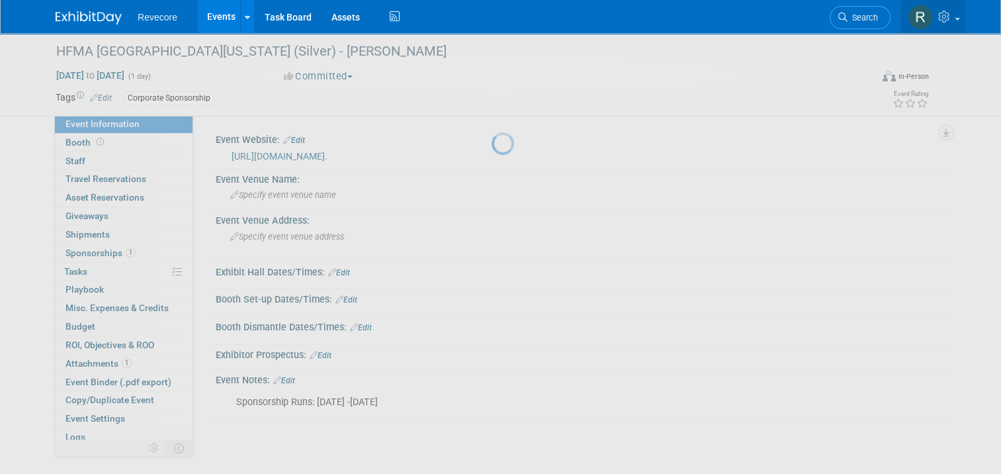
click at [954, 15] on icon at bounding box center [946, 17] width 15 height 12
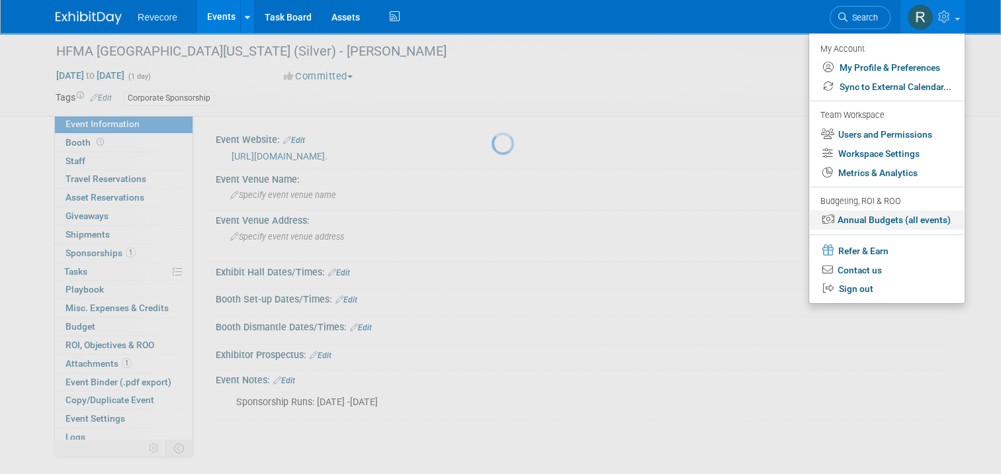
click at [945, 223] on link "Annual Budgets (all events)" at bounding box center [887, 219] width 156 height 19
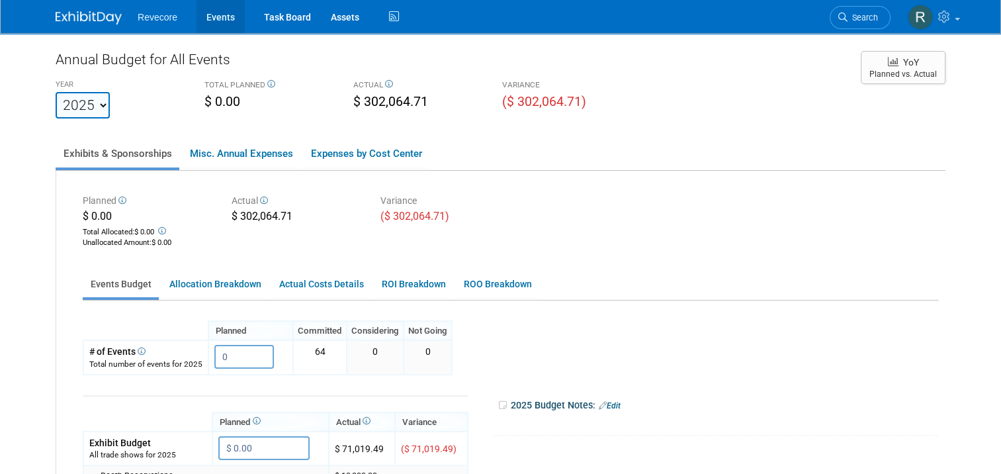
click at [217, 28] on link "Events" at bounding box center [221, 16] width 48 height 33
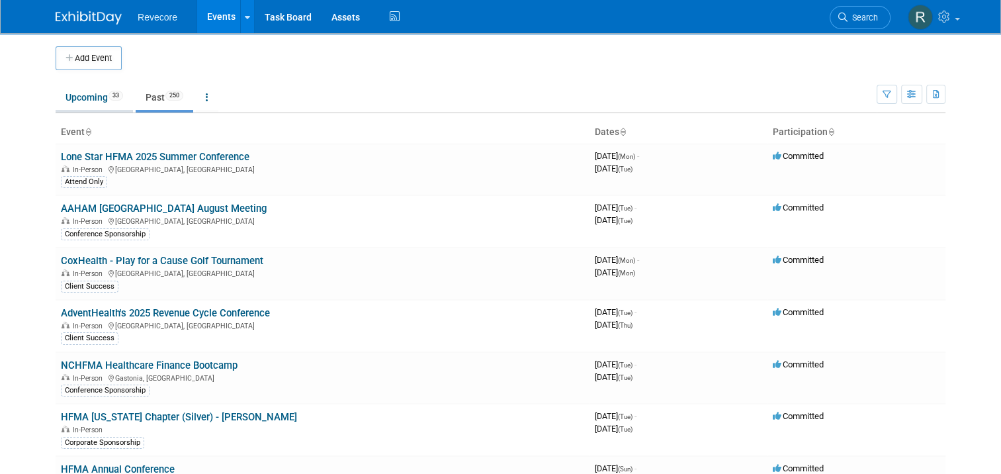
click at [99, 98] on link "Upcoming 33" at bounding box center [94, 97] width 77 height 25
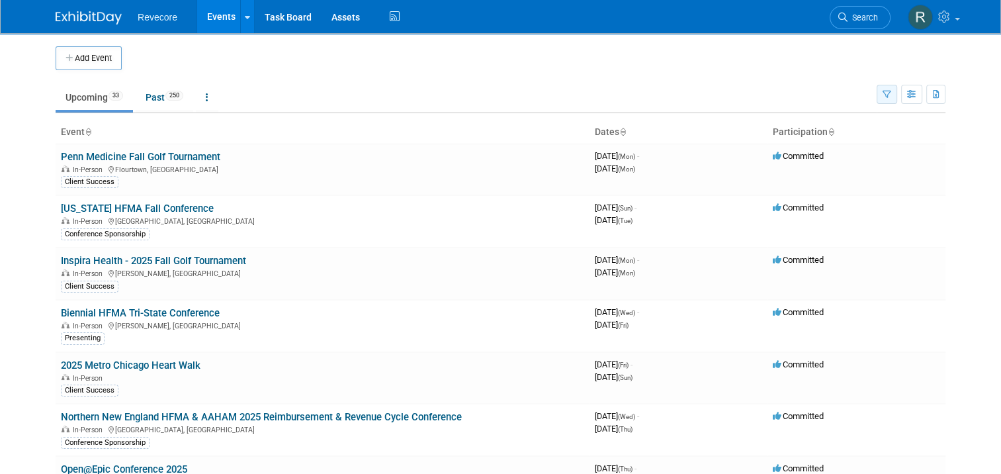
click at [898, 101] on button "button" at bounding box center [887, 94] width 21 height 19
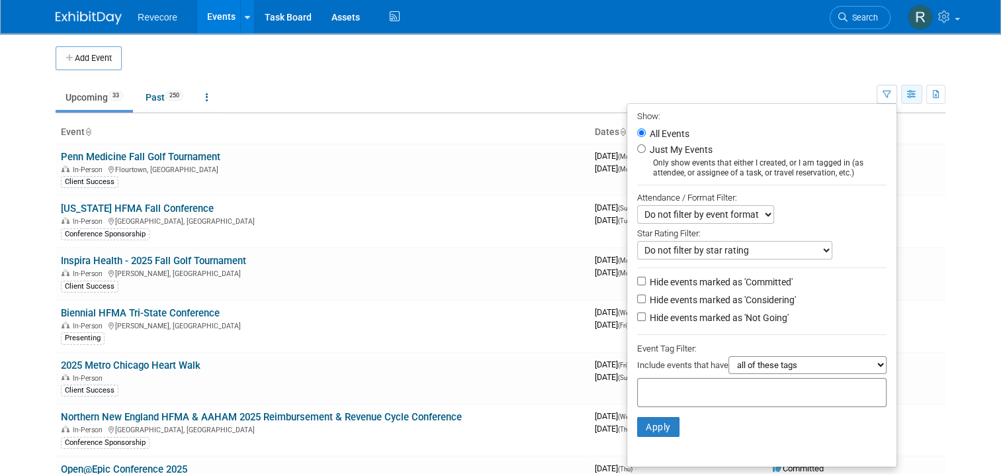
click at [922, 101] on button "button" at bounding box center [911, 94] width 21 height 19
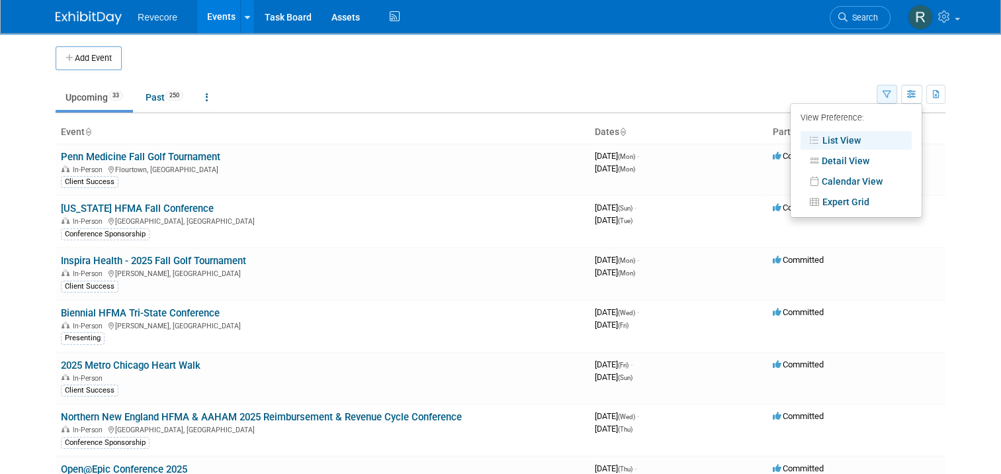
click at [890, 97] on button "button" at bounding box center [887, 94] width 21 height 19
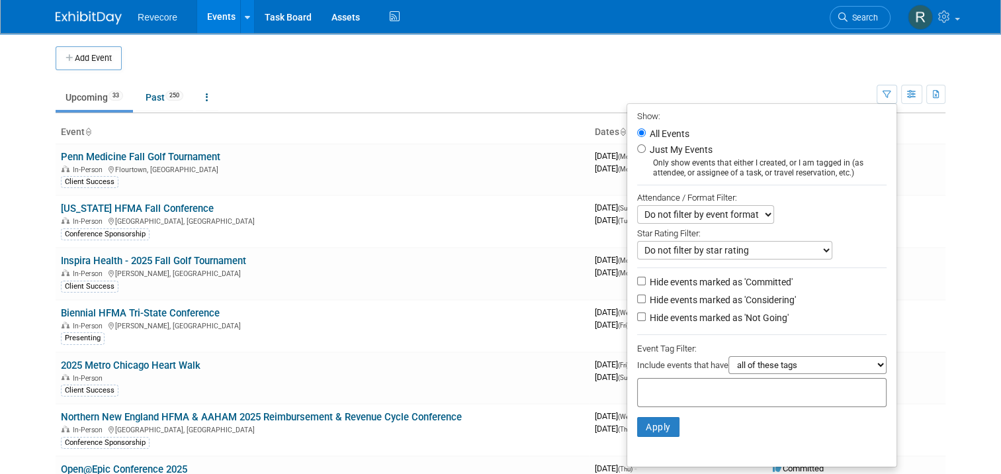
click at [865, 392] on div at bounding box center [762, 392] width 250 height 29
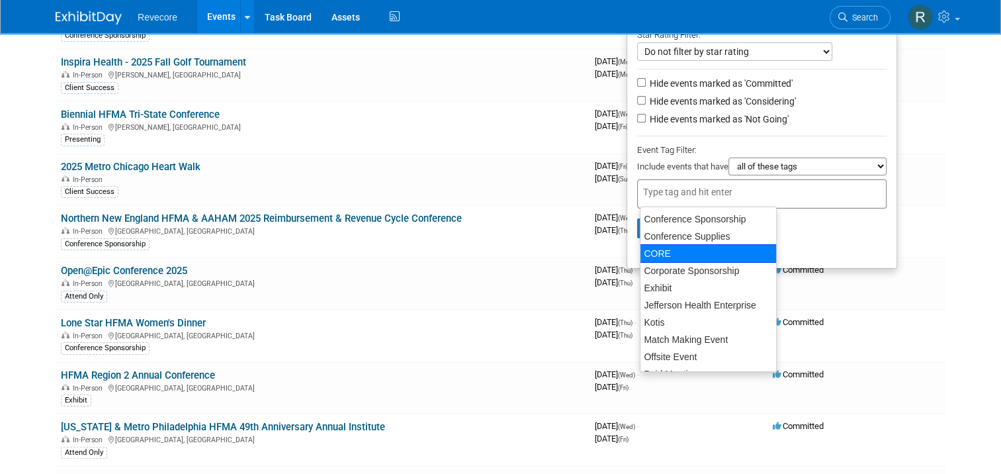
scroll to position [66, 0]
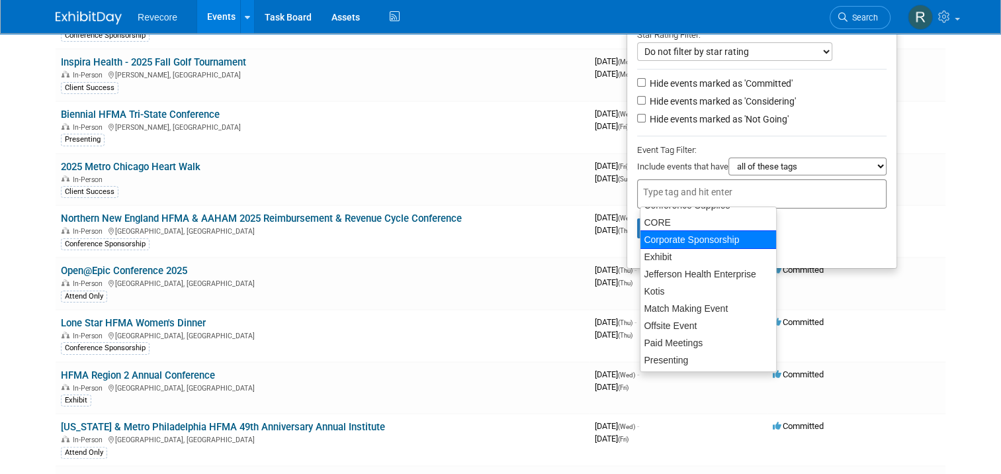
click at [727, 238] on div "Corporate Sponsorship" at bounding box center [708, 239] width 137 height 19
type input "Corporate Sponsorship"
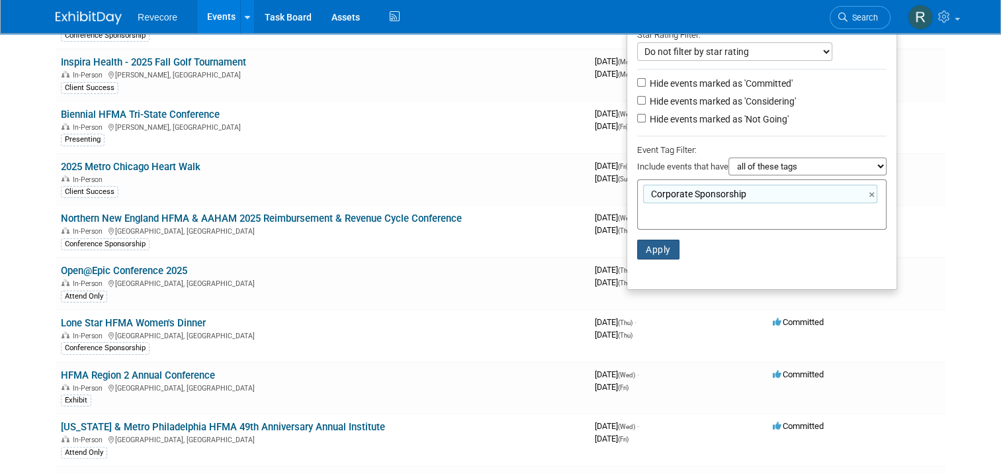
click at [668, 252] on button "Apply" at bounding box center [658, 250] width 42 height 20
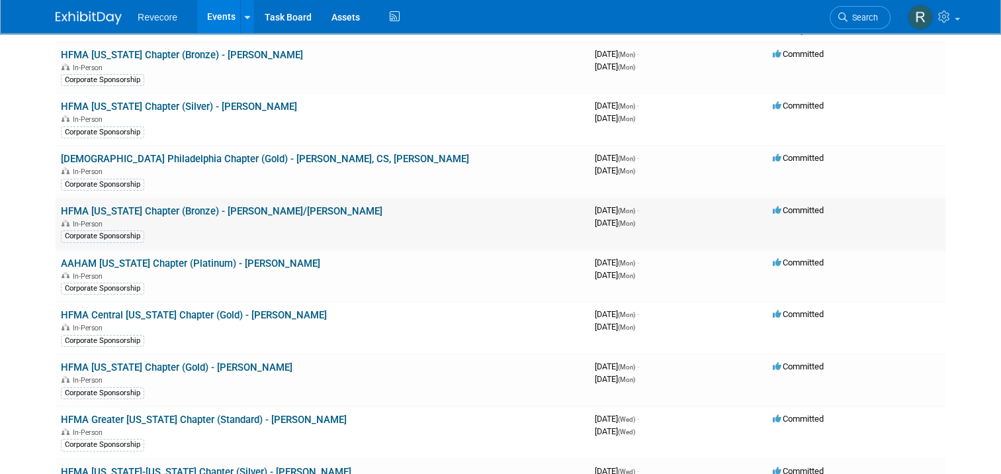
scroll to position [132, 0]
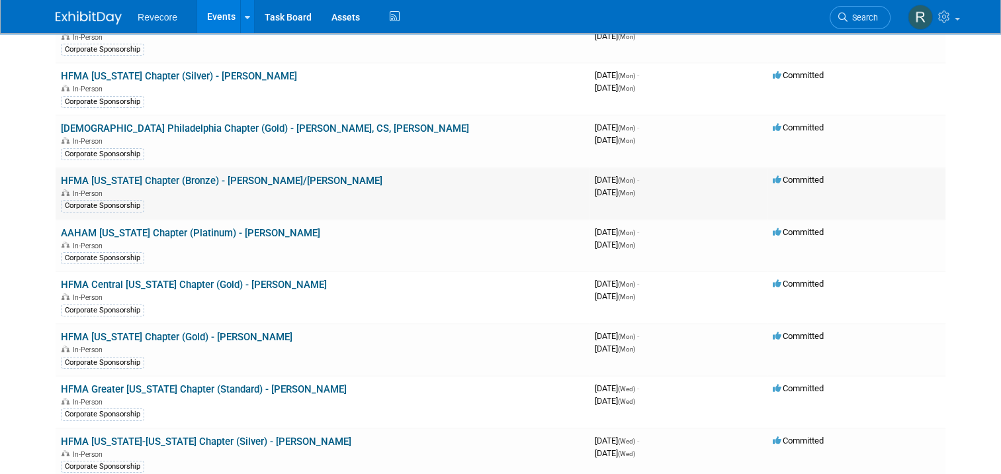
click at [242, 180] on link "HFMA [US_STATE] Chapter (Bronze) - [PERSON_NAME]/[PERSON_NAME]" at bounding box center [222, 181] width 322 height 12
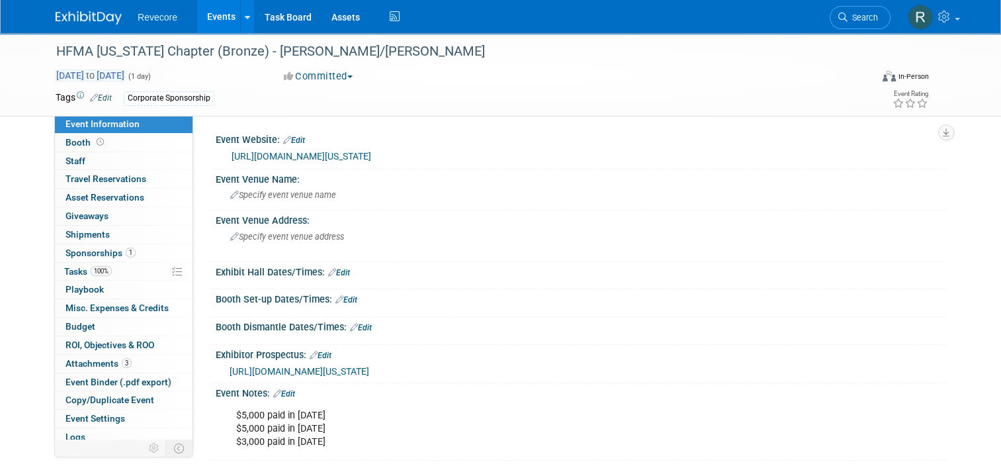
click at [125, 71] on span "[DATE] to [DATE]" at bounding box center [90, 75] width 69 height 12
type input "[DATE]"
select select "11"
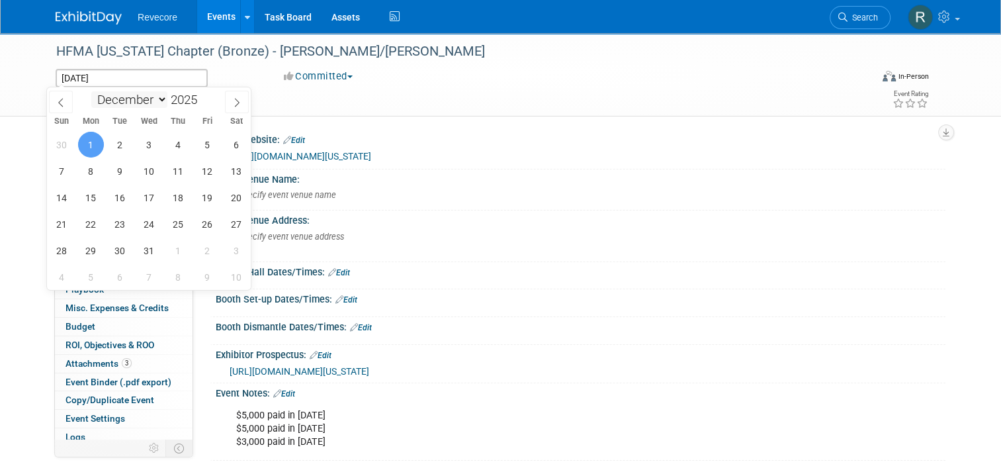
click at [159, 101] on select "January February March April May June July August September October November De…" at bounding box center [129, 99] width 76 height 17
click at [151, 249] on span "31" at bounding box center [149, 251] width 26 height 26
type input "Dec 31, 2025"
click at [151, 249] on span "31" at bounding box center [149, 251] width 26 height 26
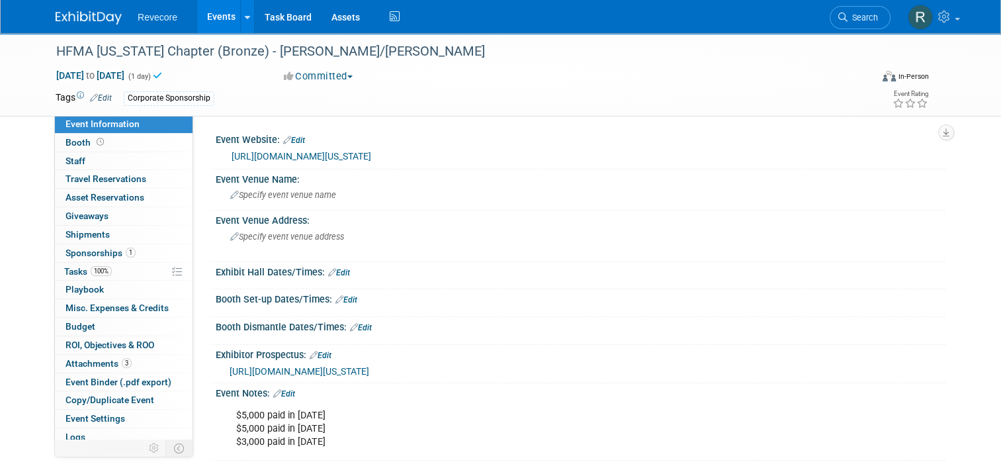
click at [208, 17] on link "Events" at bounding box center [221, 16] width 48 height 33
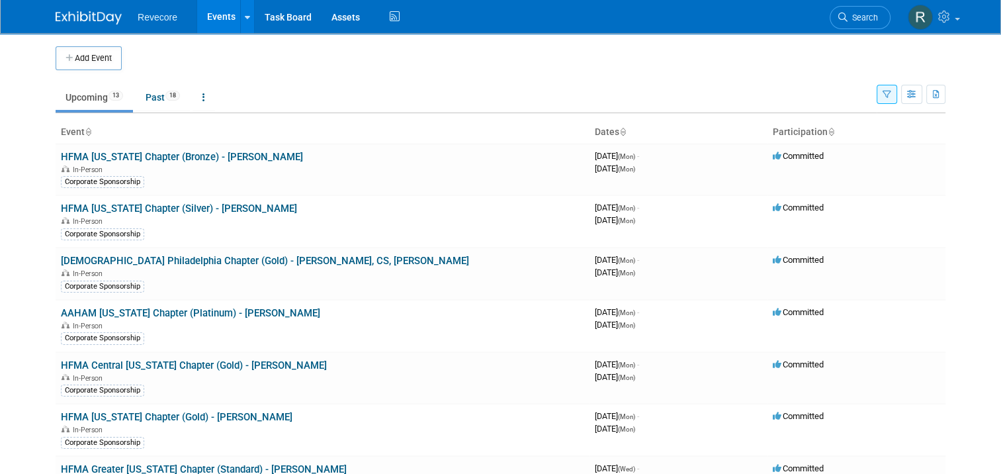
drag, startPoint x: 213, startPoint y: 26, endPoint x: 328, endPoint y: 34, distance: 114.8
click at [214, 26] on link "Events" at bounding box center [221, 16] width 48 height 33
click at [890, 93] on button "button" at bounding box center [887, 94] width 21 height 19
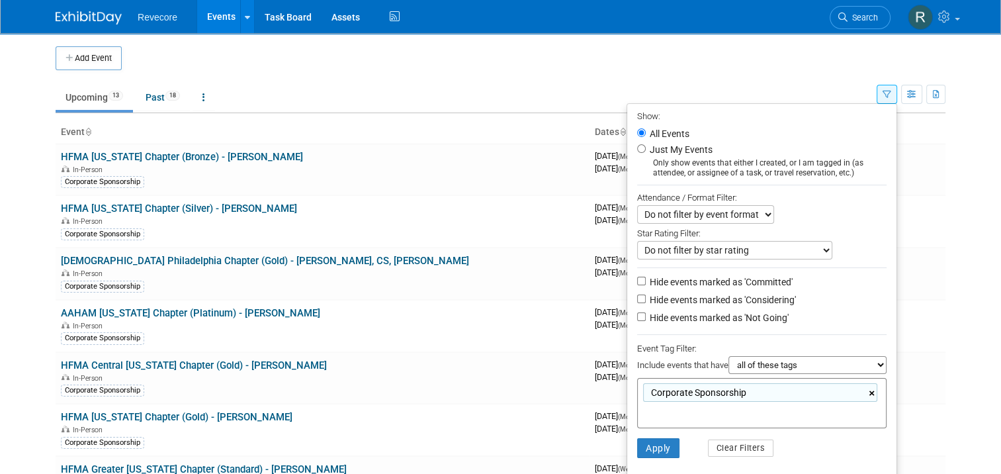
click at [878, 393] on link "×" at bounding box center [873, 393] width 9 height 15
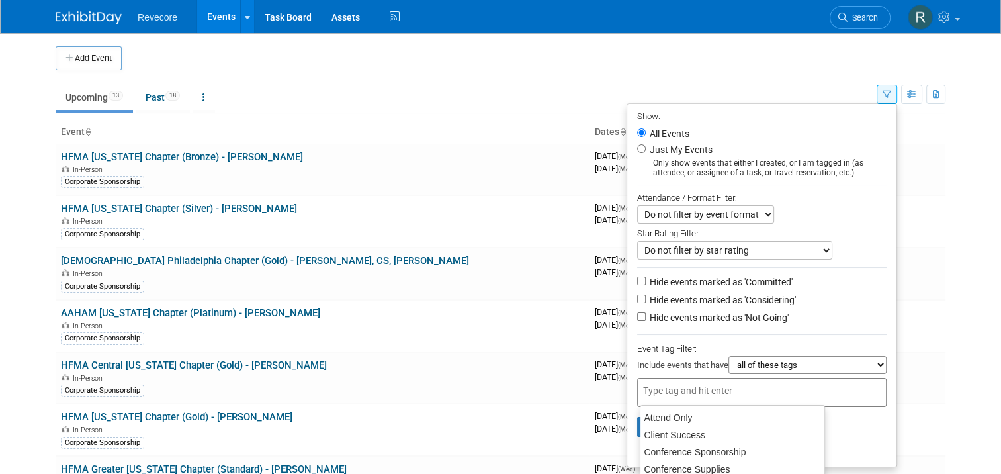
click at [854, 402] on div at bounding box center [762, 392] width 250 height 29
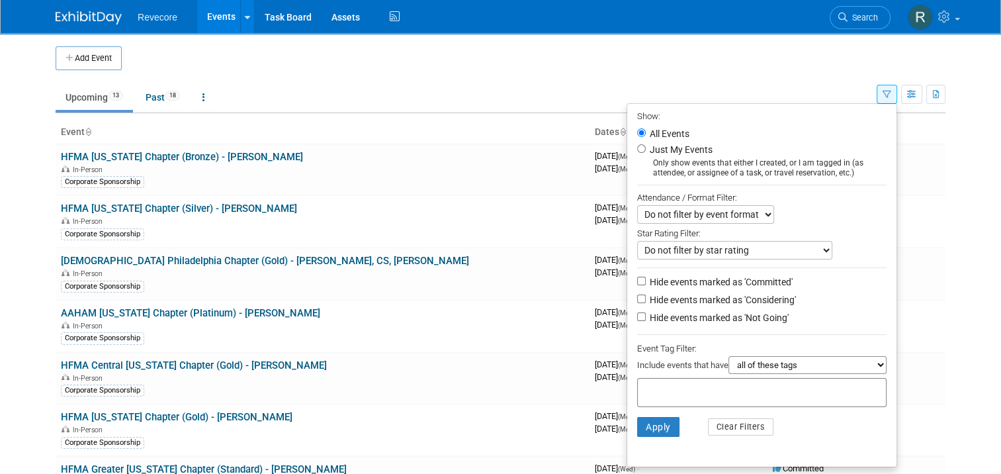
click at [858, 414] on li "Apply Clear Filters" at bounding box center [761, 427] width 269 height 40
click at [645, 426] on button "Apply" at bounding box center [658, 427] width 42 height 20
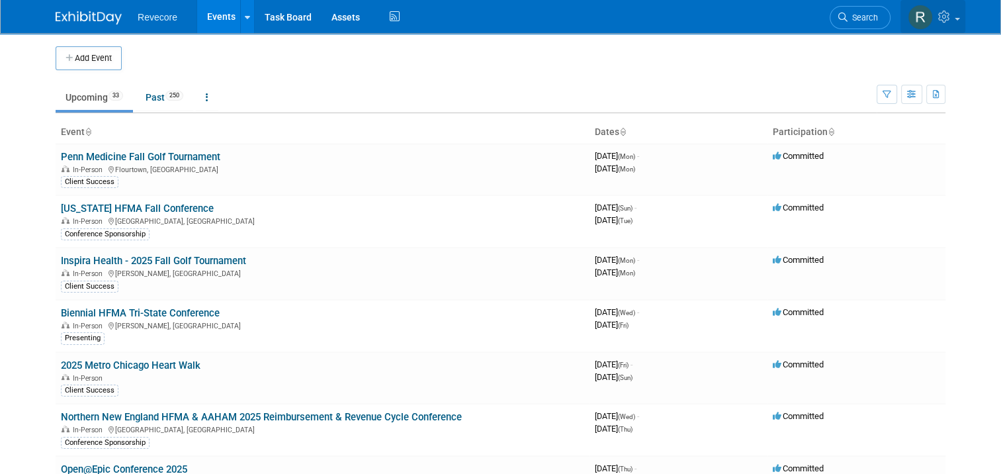
drag, startPoint x: 966, startPoint y: 20, endPoint x: 968, endPoint y: 33, distance: 13.3
click at [966, 21] on link at bounding box center [933, 16] width 65 height 33
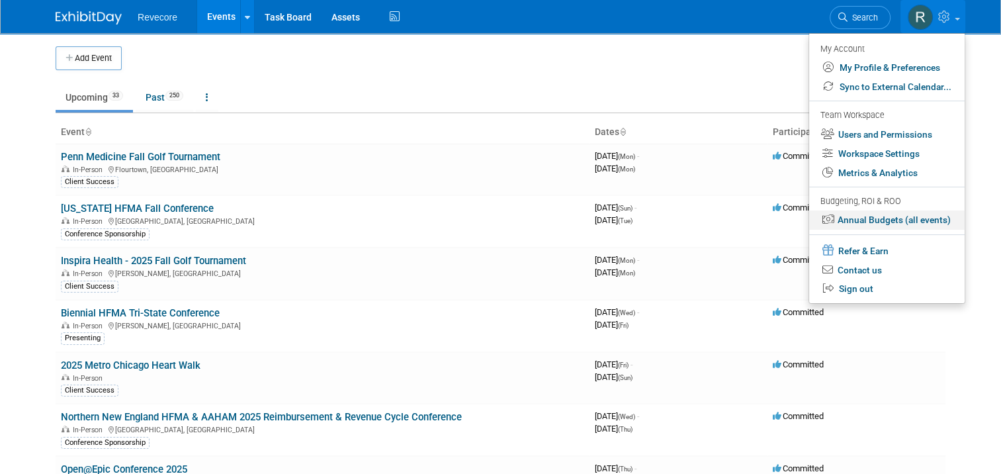
drag, startPoint x: 945, startPoint y: 224, endPoint x: 957, endPoint y: 210, distance: 18.3
click at [945, 225] on link "Annual Budgets (all events)" at bounding box center [887, 219] width 156 height 19
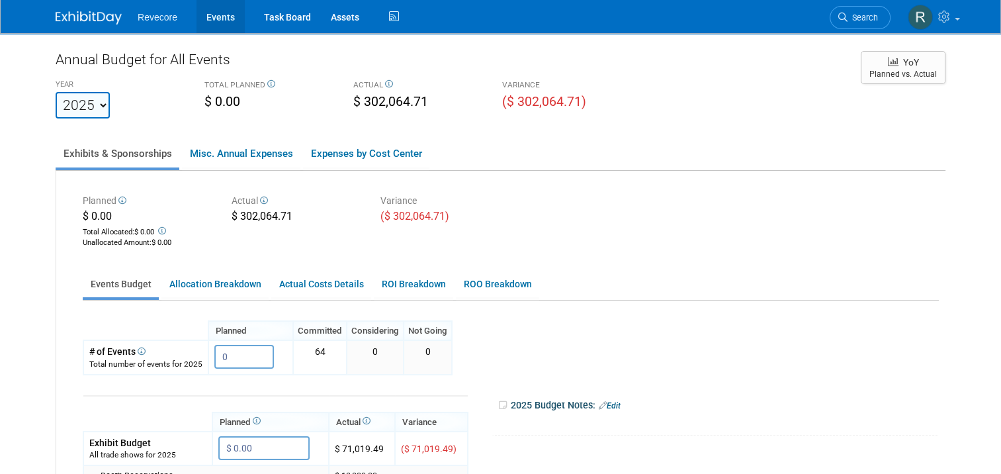
click at [218, 25] on link "Events" at bounding box center [221, 16] width 48 height 33
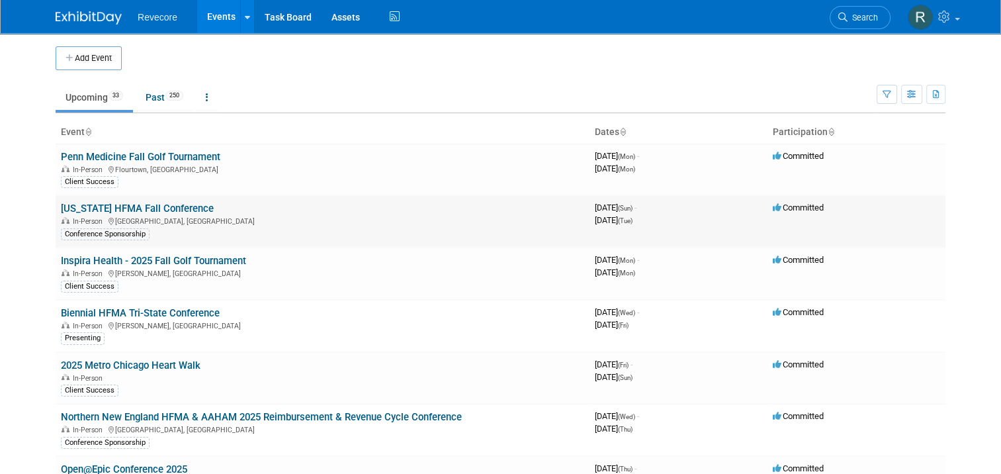
click at [166, 208] on link "[US_STATE] HFMA Fall Conference" at bounding box center [137, 209] width 153 height 12
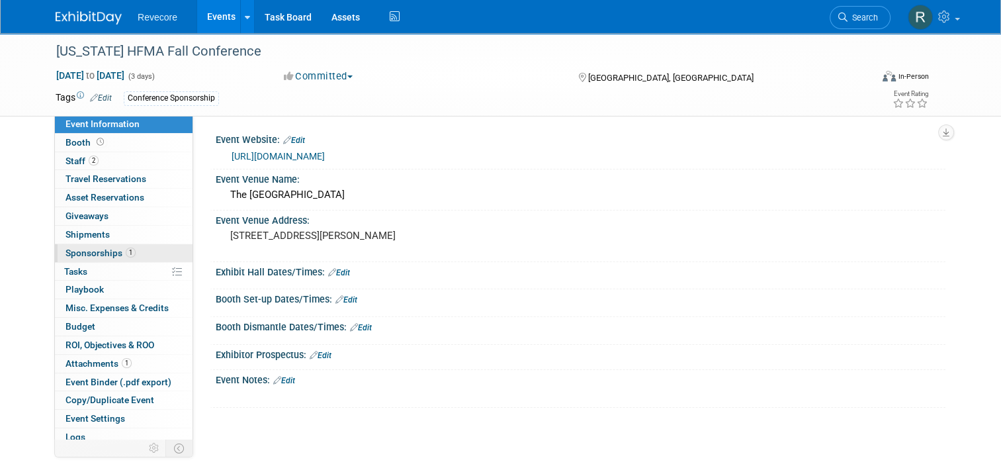
click at [152, 249] on link "1 Sponsorships 1" at bounding box center [124, 253] width 138 height 18
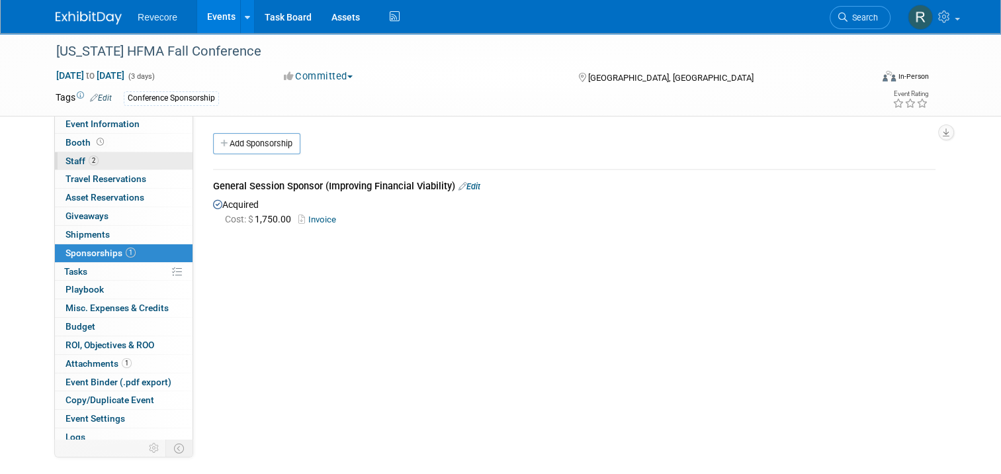
click at [103, 159] on link "2 Staff 2" at bounding box center [124, 161] width 138 height 18
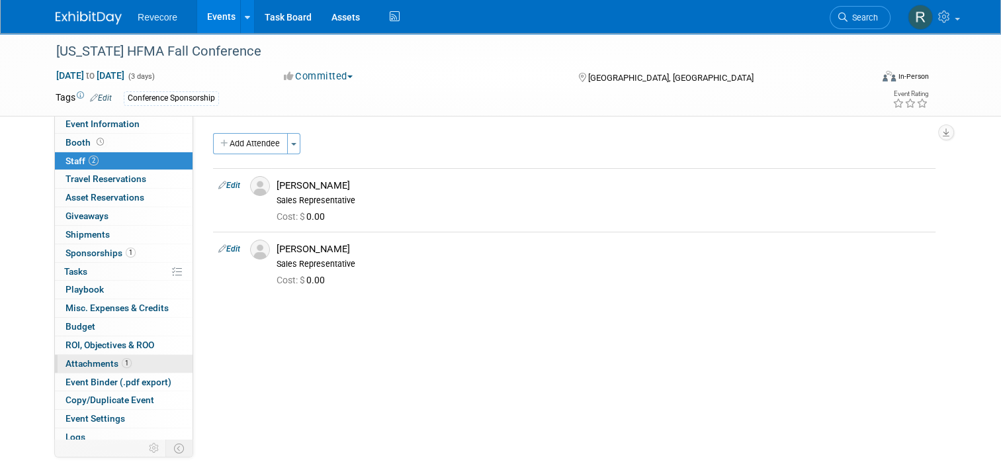
click at [99, 358] on span "Attachments 1" at bounding box center [99, 363] width 66 height 11
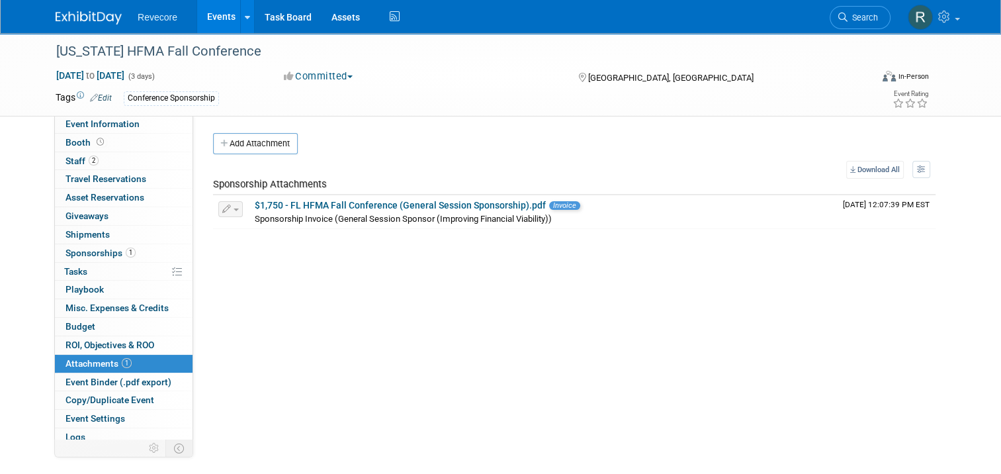
click at [220, 20] on link "Events" at bounding box center [221, 16] width 48 height 33
